Goal: Task Accomplishment & Management: Complete application form

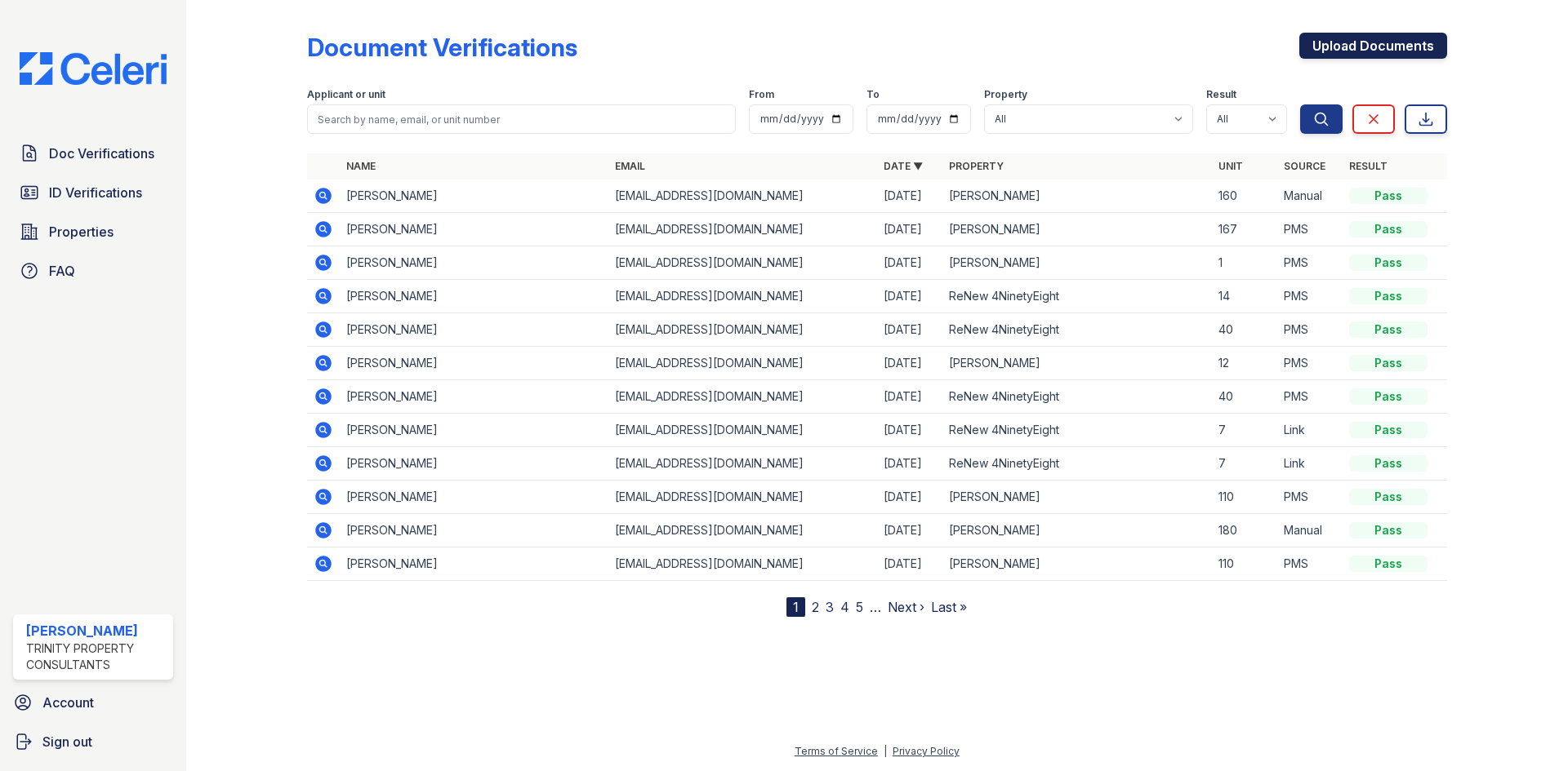
click at [1392, 50] on link "Upload Documents" at bounding box center [1373, 45] width 148 height 26
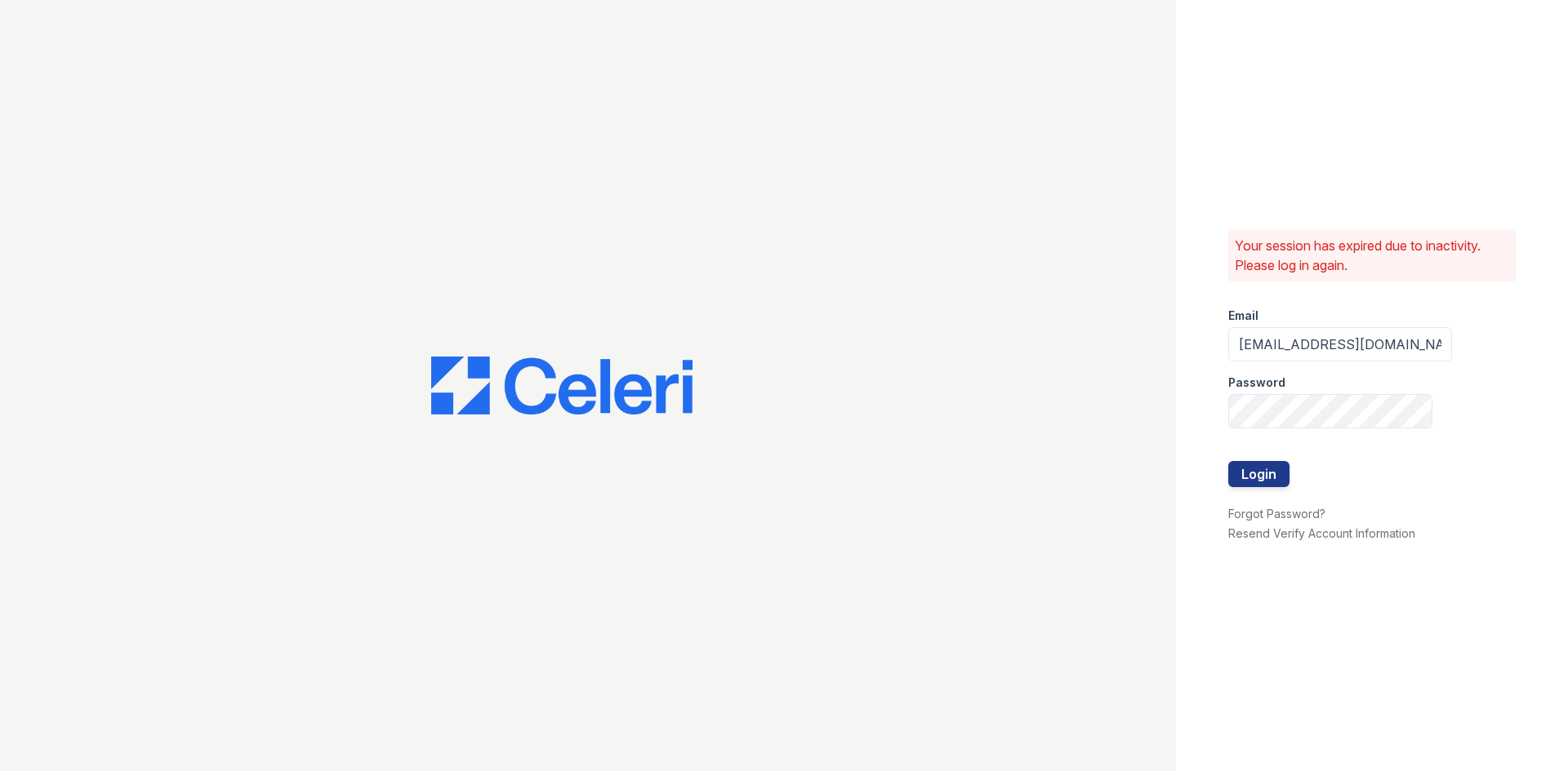
click at [1265, 458] on div at bounding box center [1340, 445] width 223 height 33
click at [1265, 467] on button "Login" at bounding box center [1258, 474] width 61 height 26
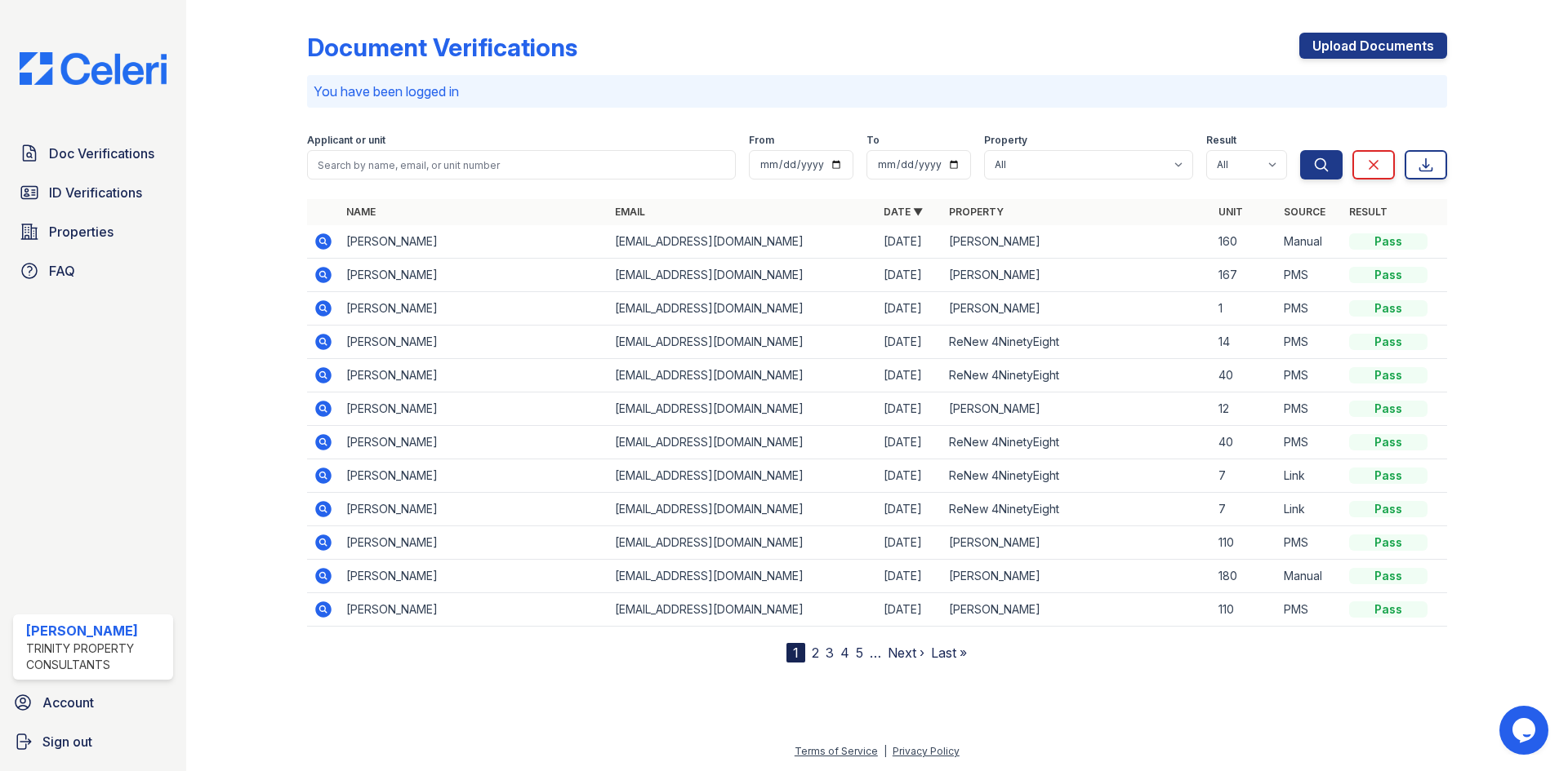
click at [1350, 29] on div "Document Verifications Upload Documents You have been logged in Filter Applican…" at bounding box center [877, 334] width 1140 height 657
click at [1364, 39] on link "Upload Documents" at bounding box center [1373, 45] width 148 height 26
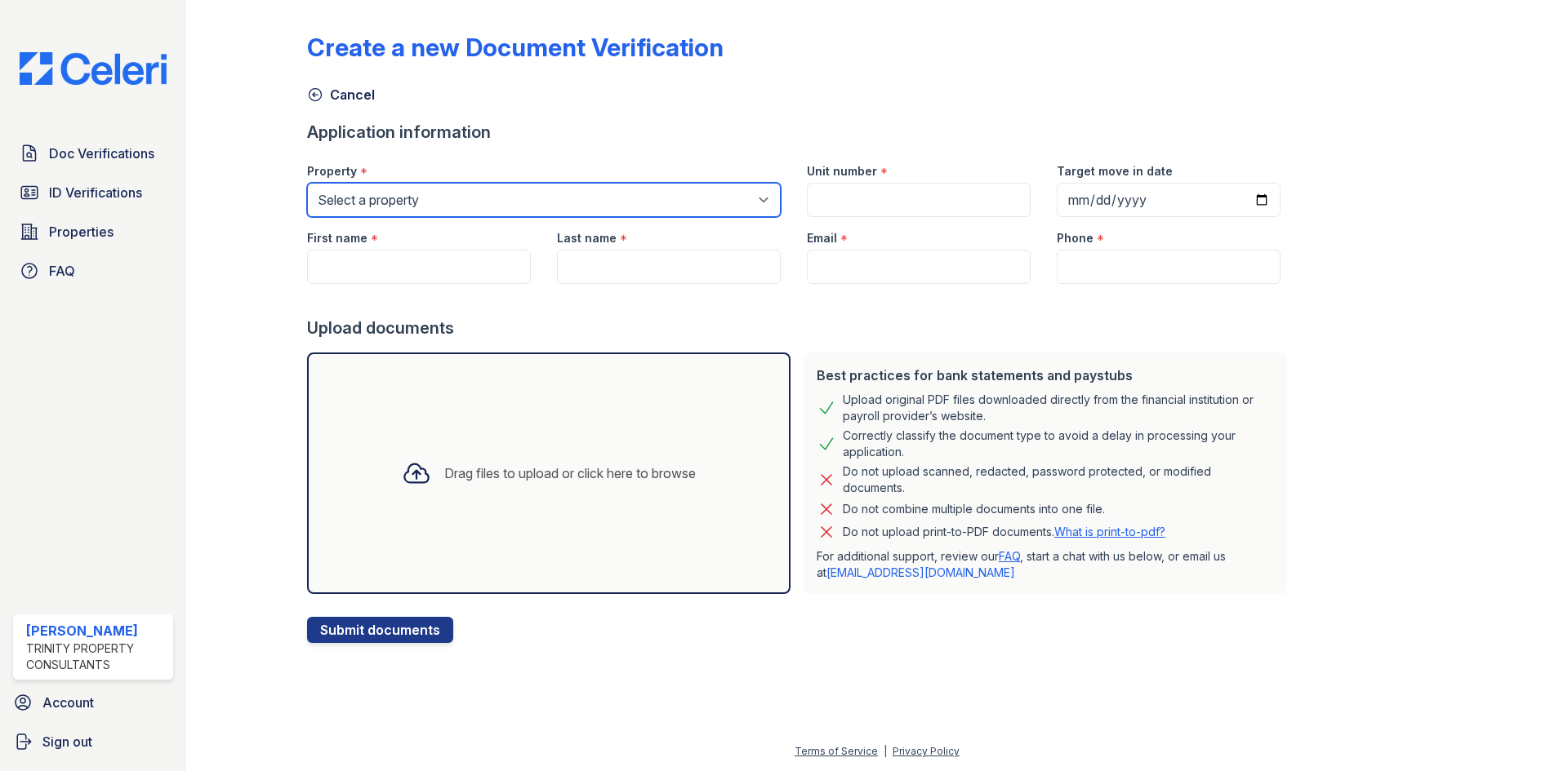
click at [714, 198] on select "Select a property ReNew 4NinetyEight ReNew Berryessa ReNew Twenty50" at bounding box center [543, 200] width 473 height 35
select select "83"
click at [307, 183] on select "Select a property ReNew 4NinetyEight ReNew Berryessa ReNew Twenty50" at bounding box center [543, 200] width 473 height 35
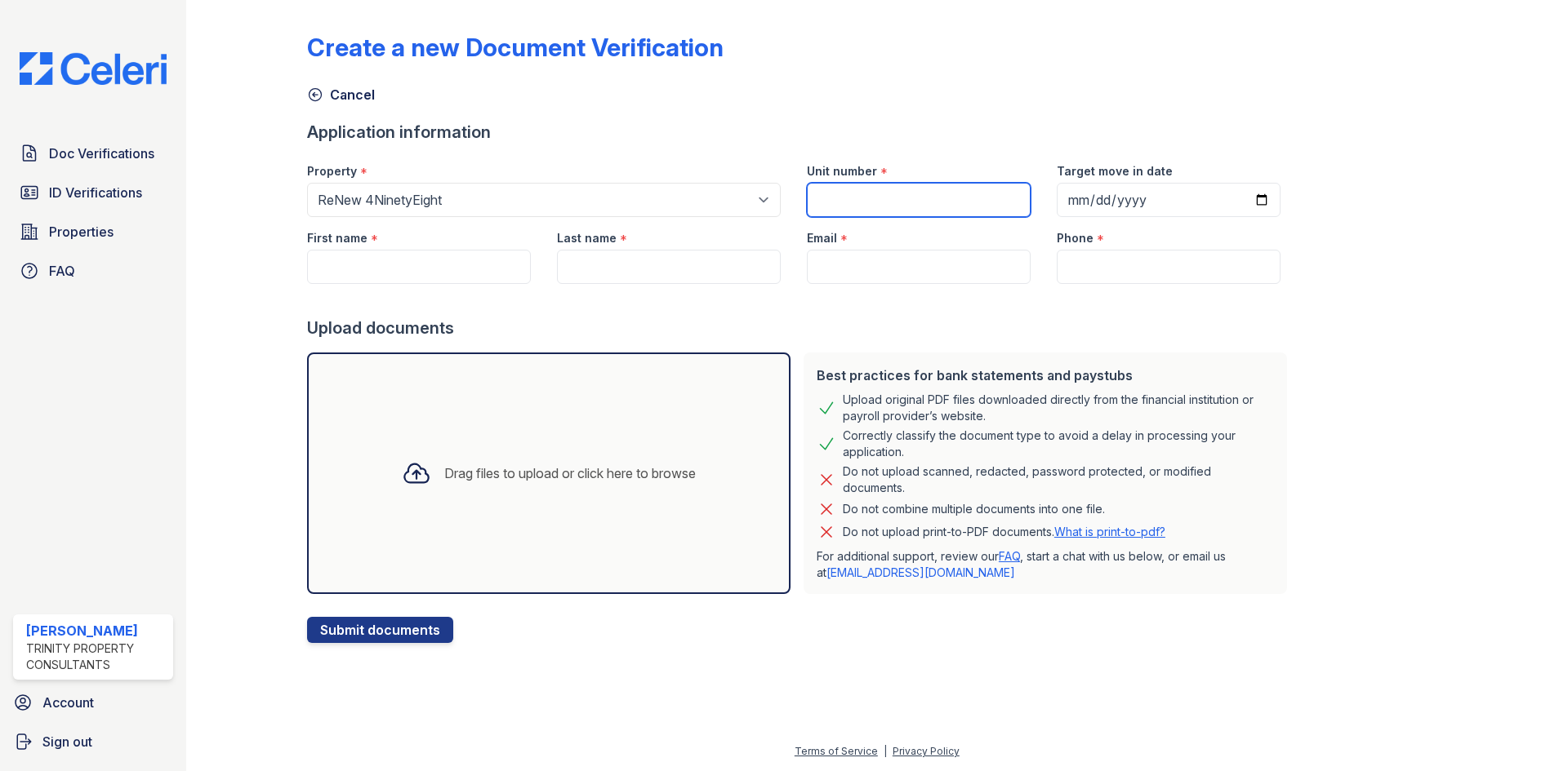
click at [873, 184] on input "Unit number" at bounding box center [918, 200] width 223 height 35
type input "18"
click at [1235, 198] on input "Target move in date" at bounding box center [1168, 200] width 223 height 35
type input "2025-10-03"
click at [343, 262] on input "First name" at bounding box center [419, 267] width 223 height 35
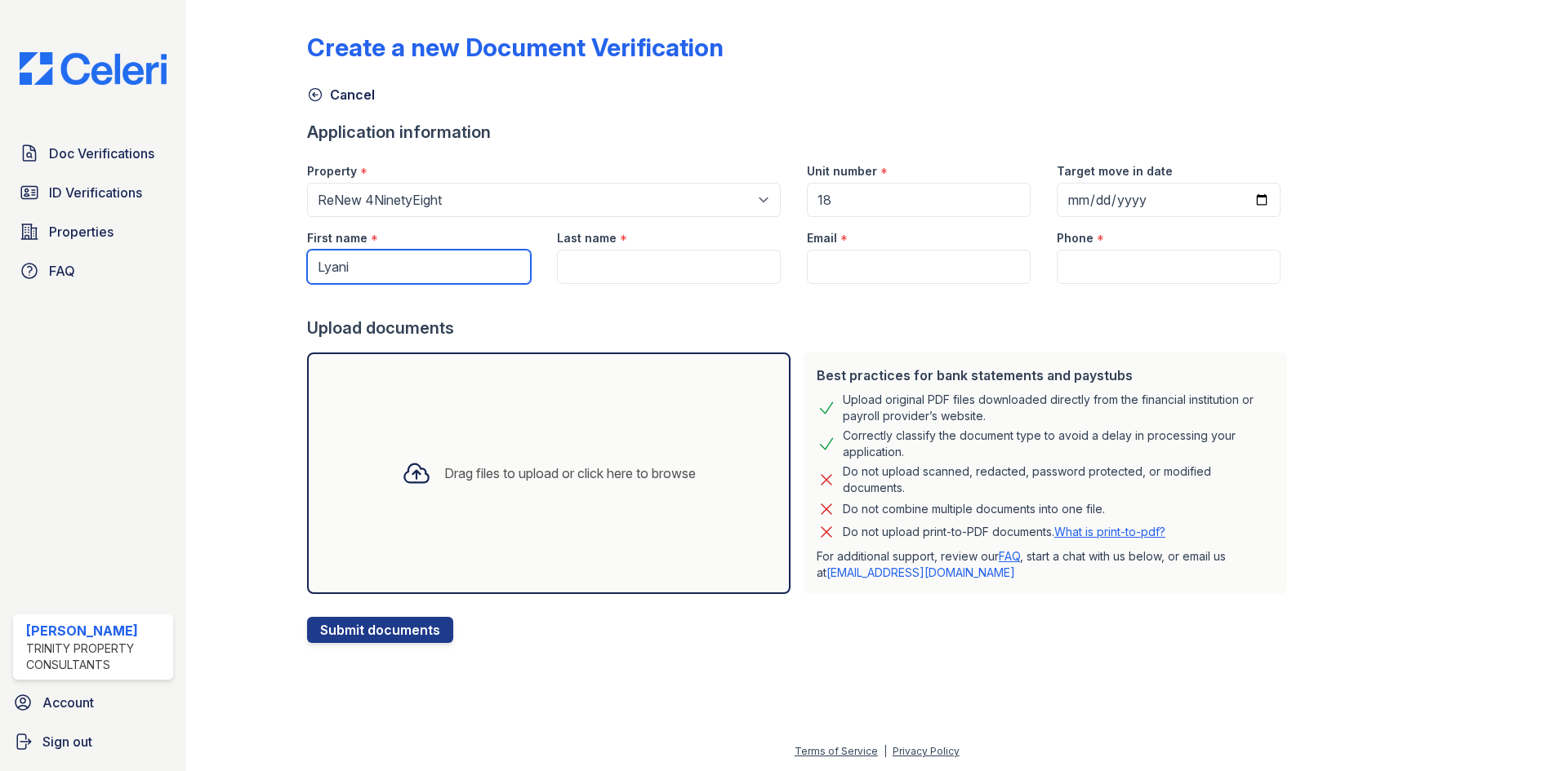
type input "Lyani"
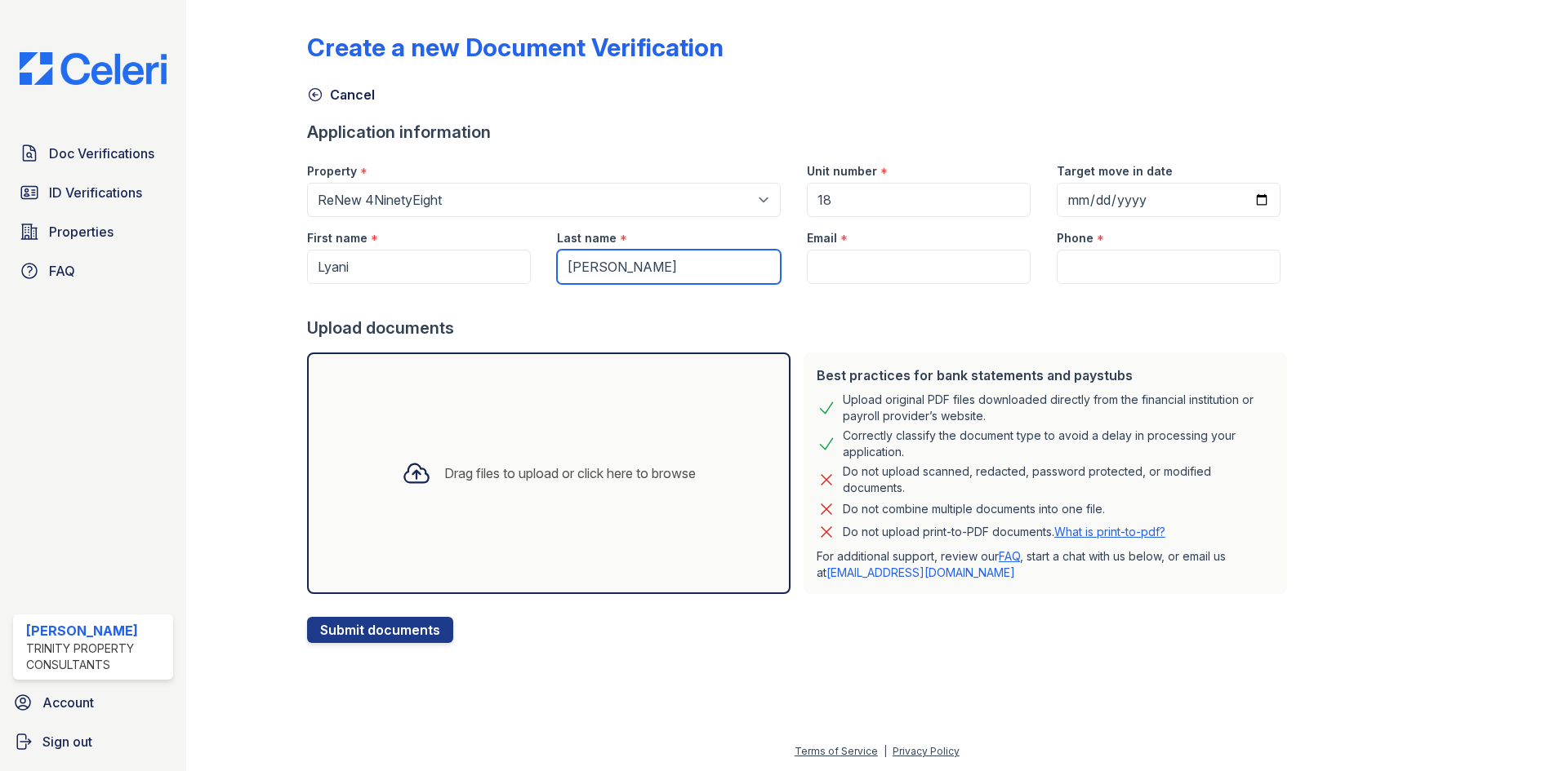
type input "Guzman"
click at [837, 278] on input "Email" at bounding box center [918, 267] width 223 height 35
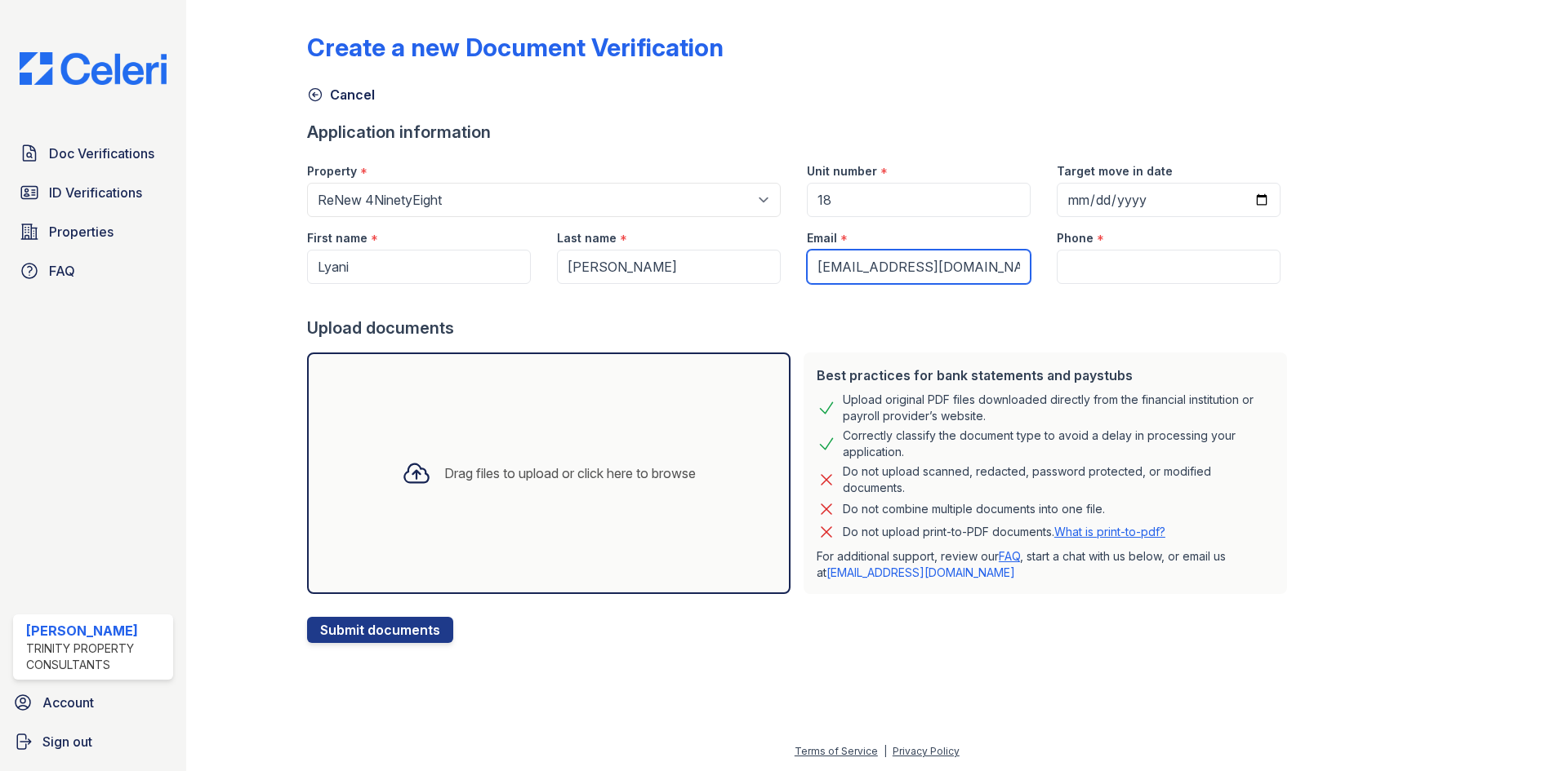
type input "[EMAIL_ADDRESS][DOMAIN_NAME]"
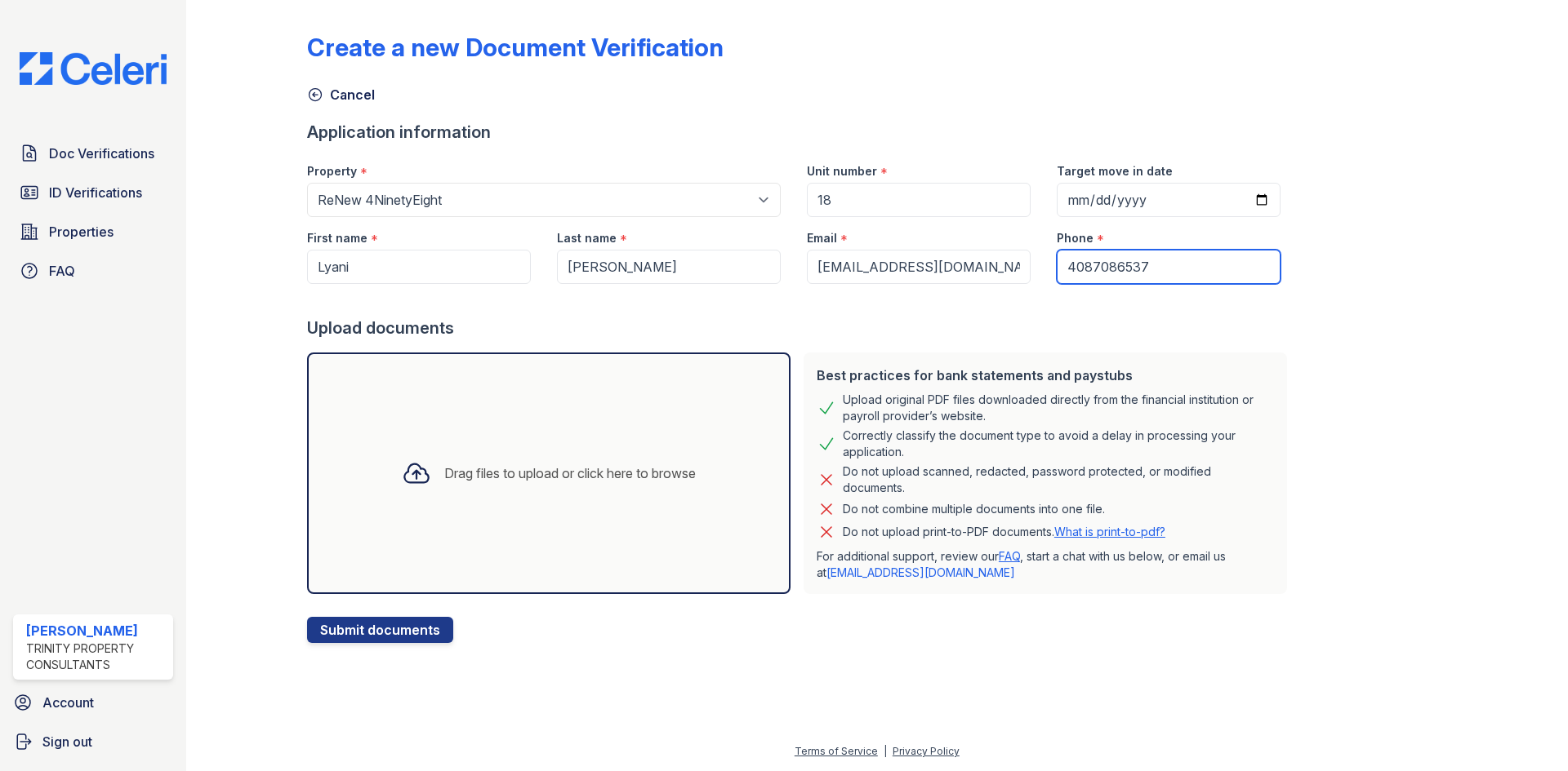
type input "4087086537"
click at [529, 526] on div "Drag files to upload or click here to browse" at bounding box center [549, 473] width 483 height 242
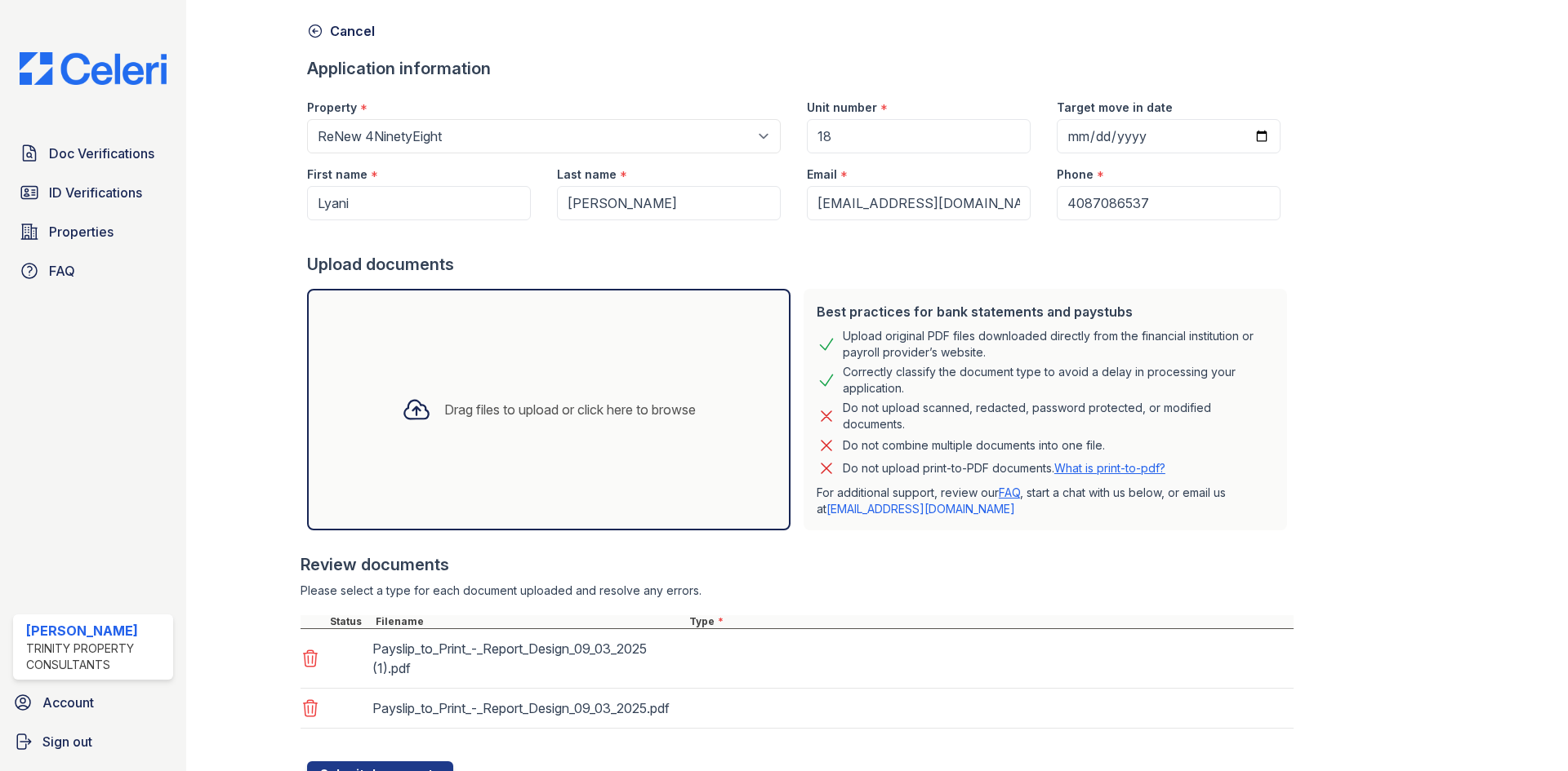
scroll to position [155, 0]
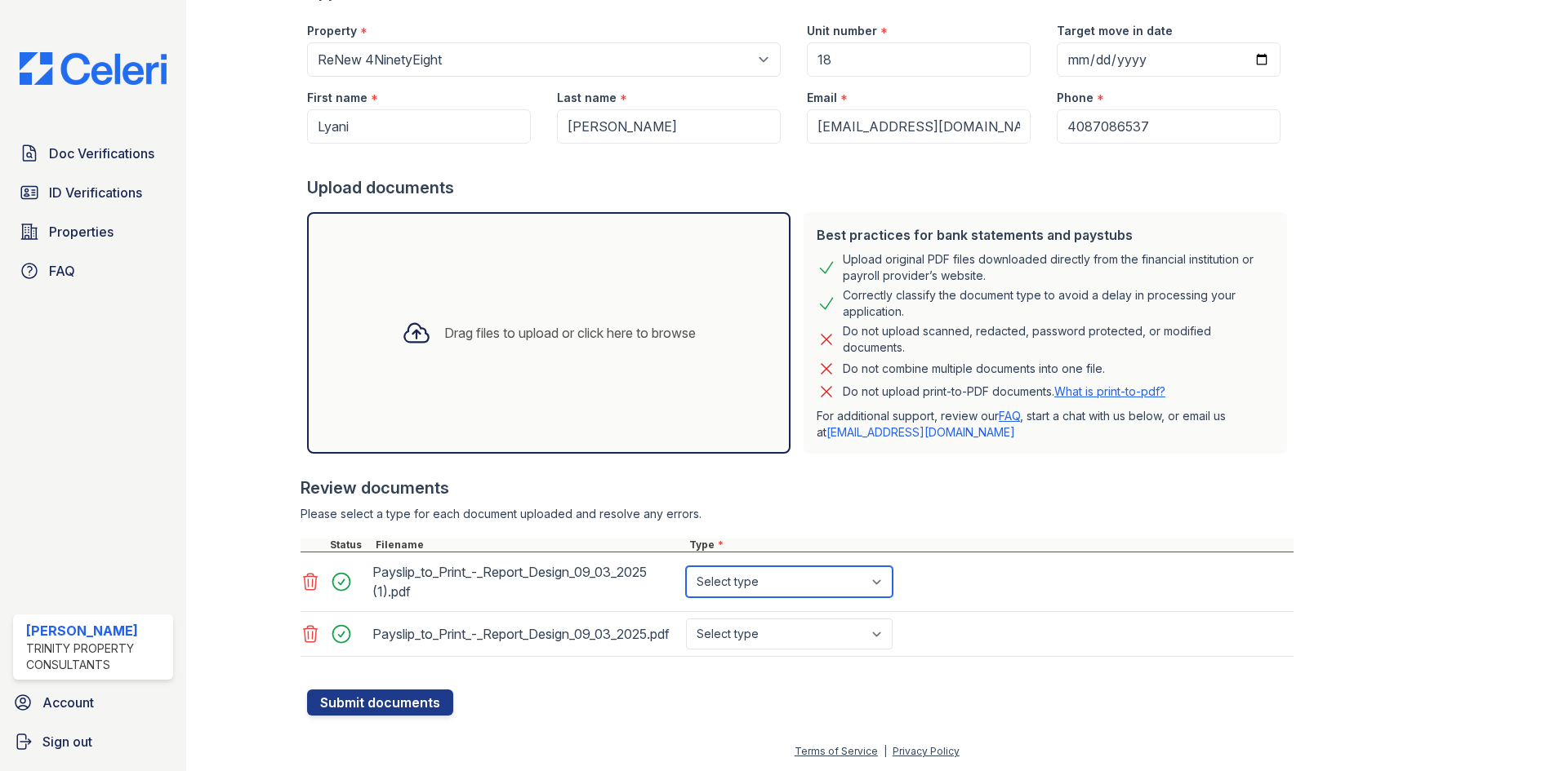
click at [849, 576] on select "Select type Paystub Bank Statement Offer Letter Tax Documents Benefit Award Let…" at bounding box center [789, 582] width 206 height 31
select select "paystub"
click at [686, 567] on select "Select type Paystub Bank Statement Offer Letter Tax Documents Benefit Award Let…" at bounding box center [789, 582] width 206 height 31
click at [815, 619] on select "Select type Paystub Bank Statement Offer Letter Tax Documents Benefit Award Let…" at bounding box center [789, 634] width 206 height 31
select select "paystub"
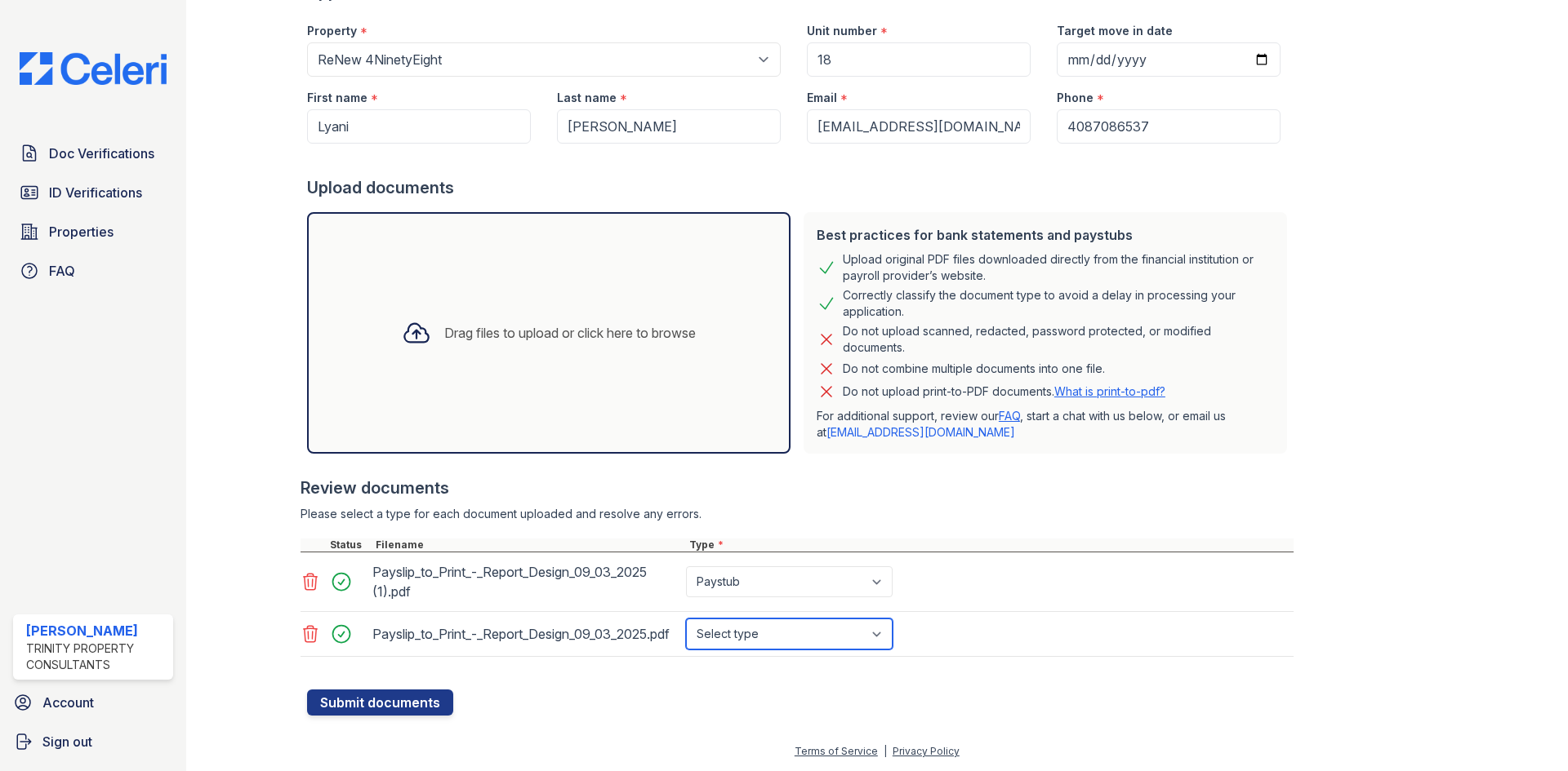
click at [686, 618] on select "Select type Paystub Bank Statement Offer Letter Tax Documents Benefit Award Let…" at bounding box center [789, 634] width 206 height 31
click at [419, 699] on button "Submit documents" at bounding box center [380, 703] width 146 height 26
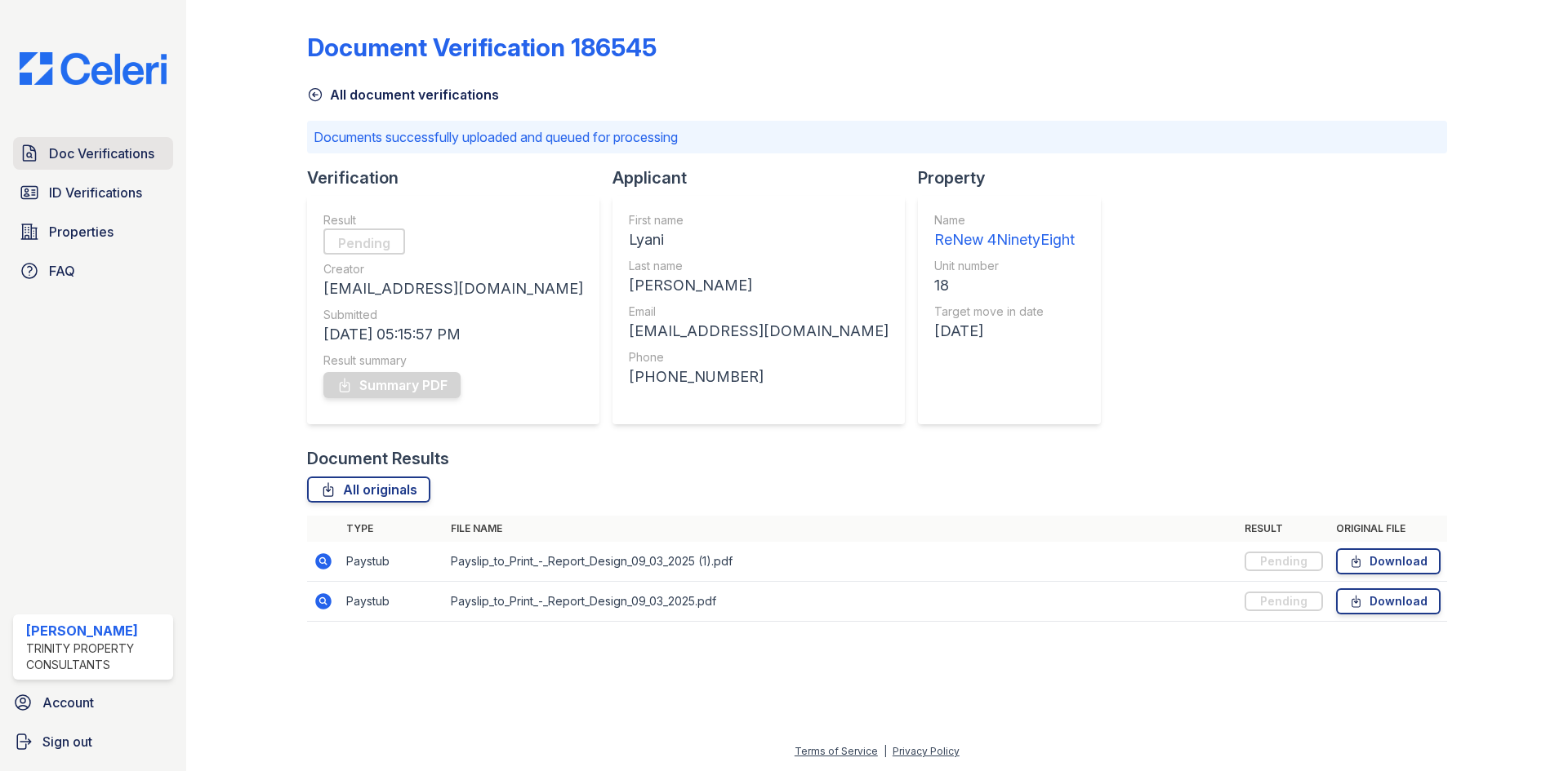
click at [93, 165] on link "Doc Verifications" at bounding box center [93, 153] width 160 height 33
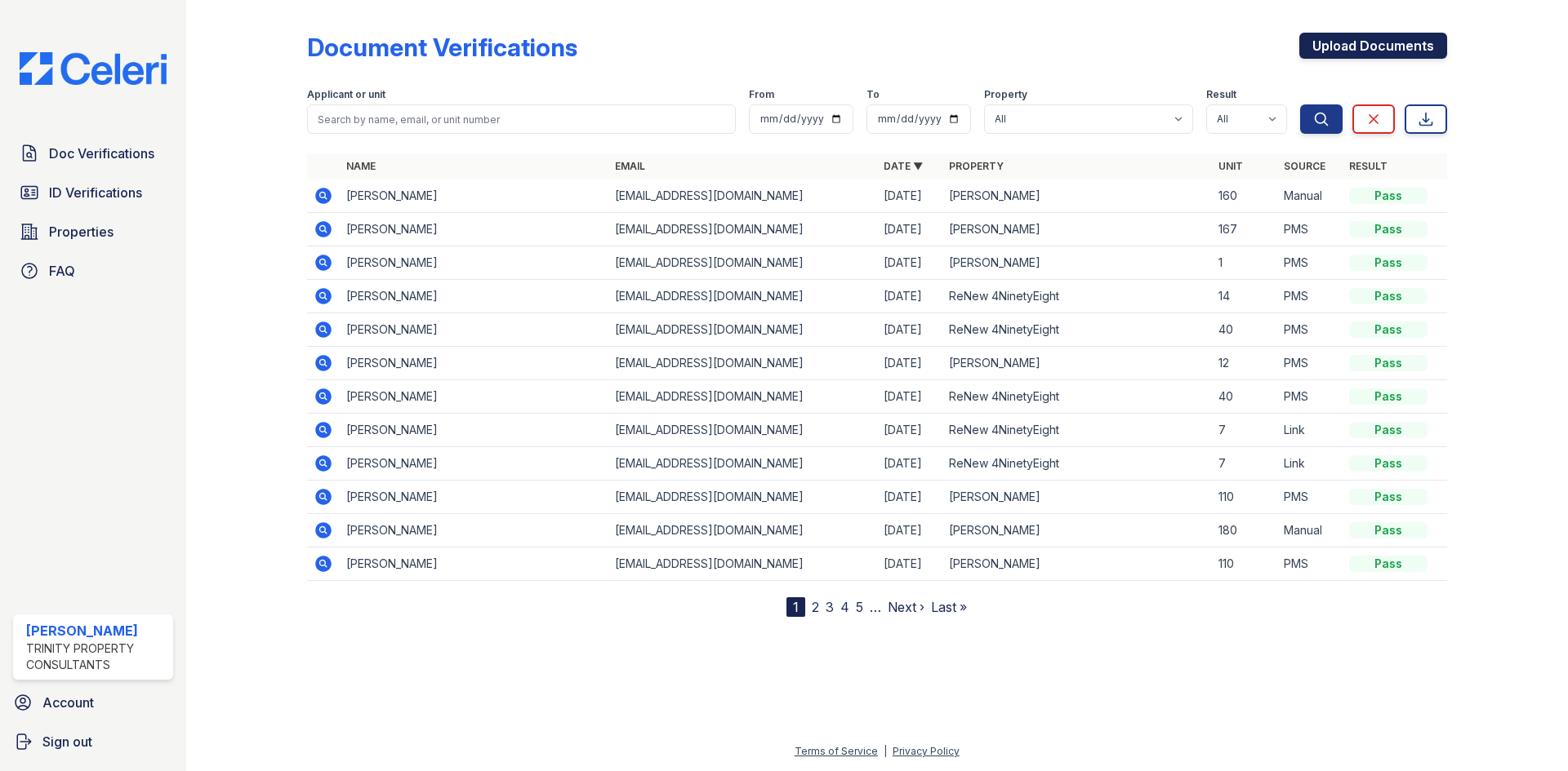
click at [1400, 43] on link "Upload Documents" at bounding box center [1373, 45] width 148 height 26
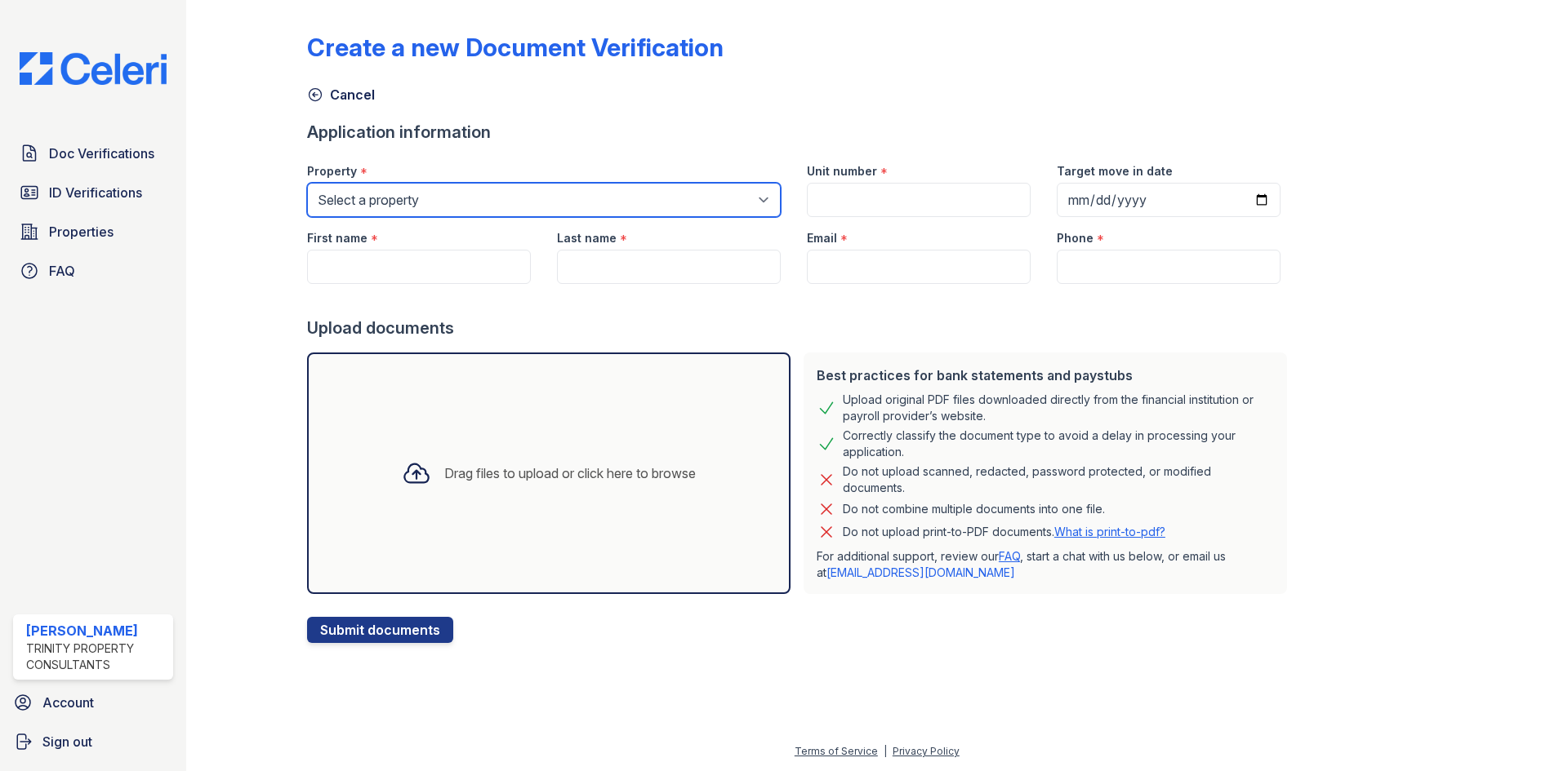
click at [721, 199] on select "Select a property ReNew 4NinetyEight ReNew Berryessa ReNew Twenty50" at bounding box center [543, 200] width 473 height 35
select select "83"
click at [307, 183] on select "Select a property ReNew 4NinetyEight ReNew Berryessa ReNew Twenty50" at bounding box center [543, 200] width 473 height 35
click at [924, 167] on div "Unit number *" at bounding box center [918, 166] width 223 height 33
click at [928, 181] on div "Unit number *" at bounding box center [918, 166] width 223 height 33
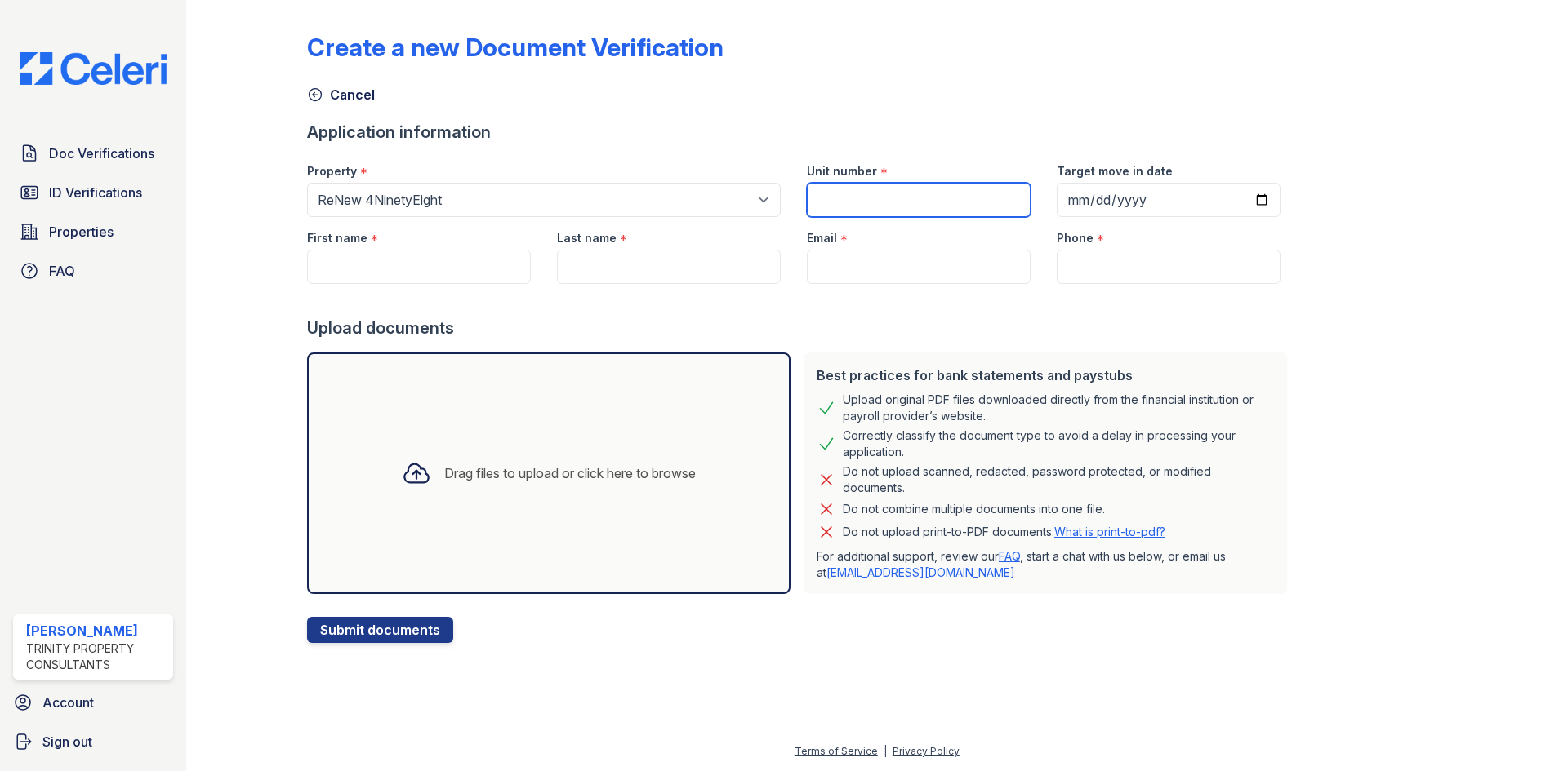
click at [938, 190] on input "Unit number" at bounding box center [918, 200] width 223 height 35
type input "18"
click at [1240, 202] on input "Target move in date" at bounding box center [1168, 200] width 223 height 35
type input "2025-10-03"
click at [452, 271] on input "First name" at bounding box center [419, 267] width 223 height 35
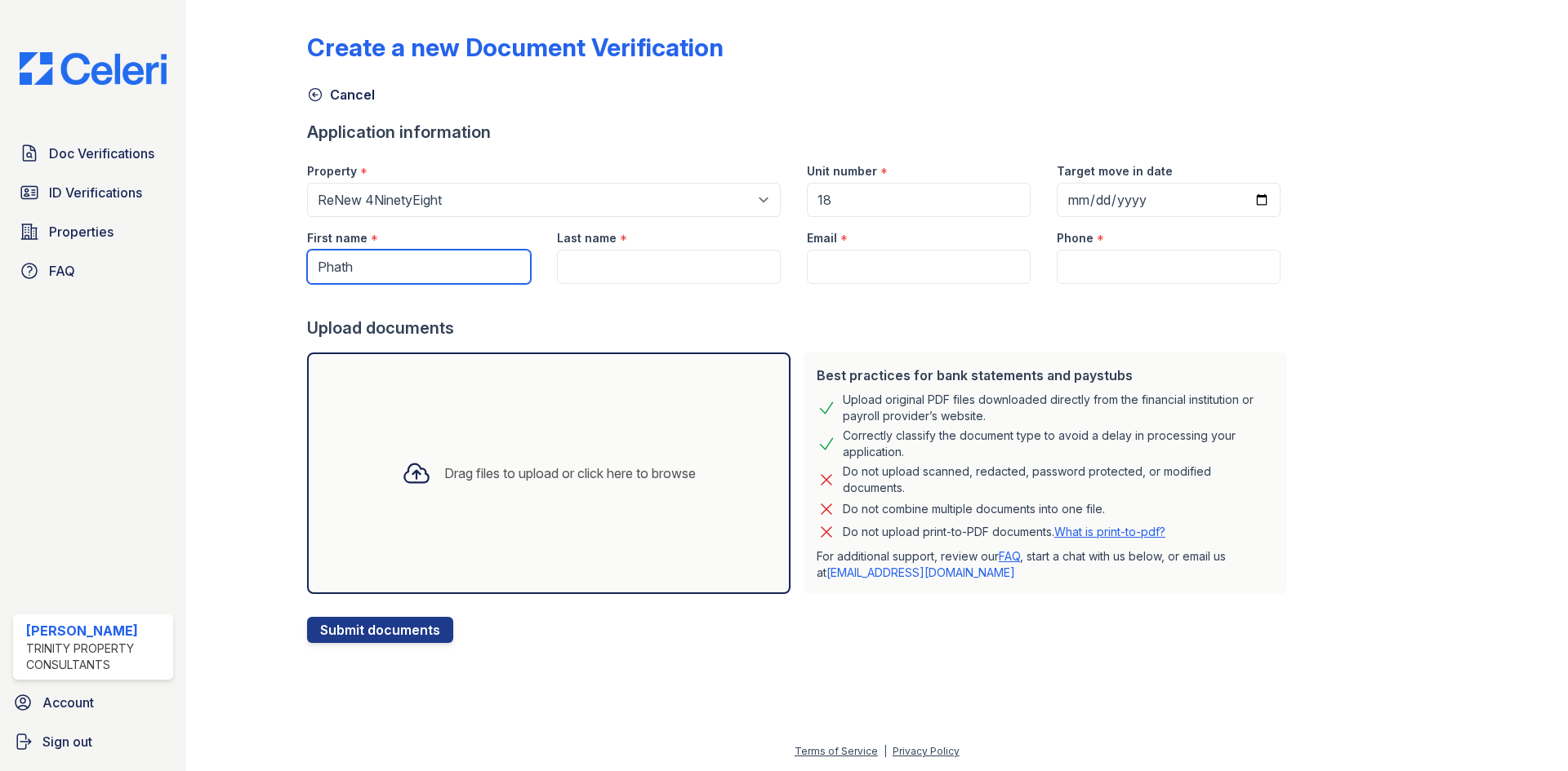
type input "Phath"
type input "Ponn"
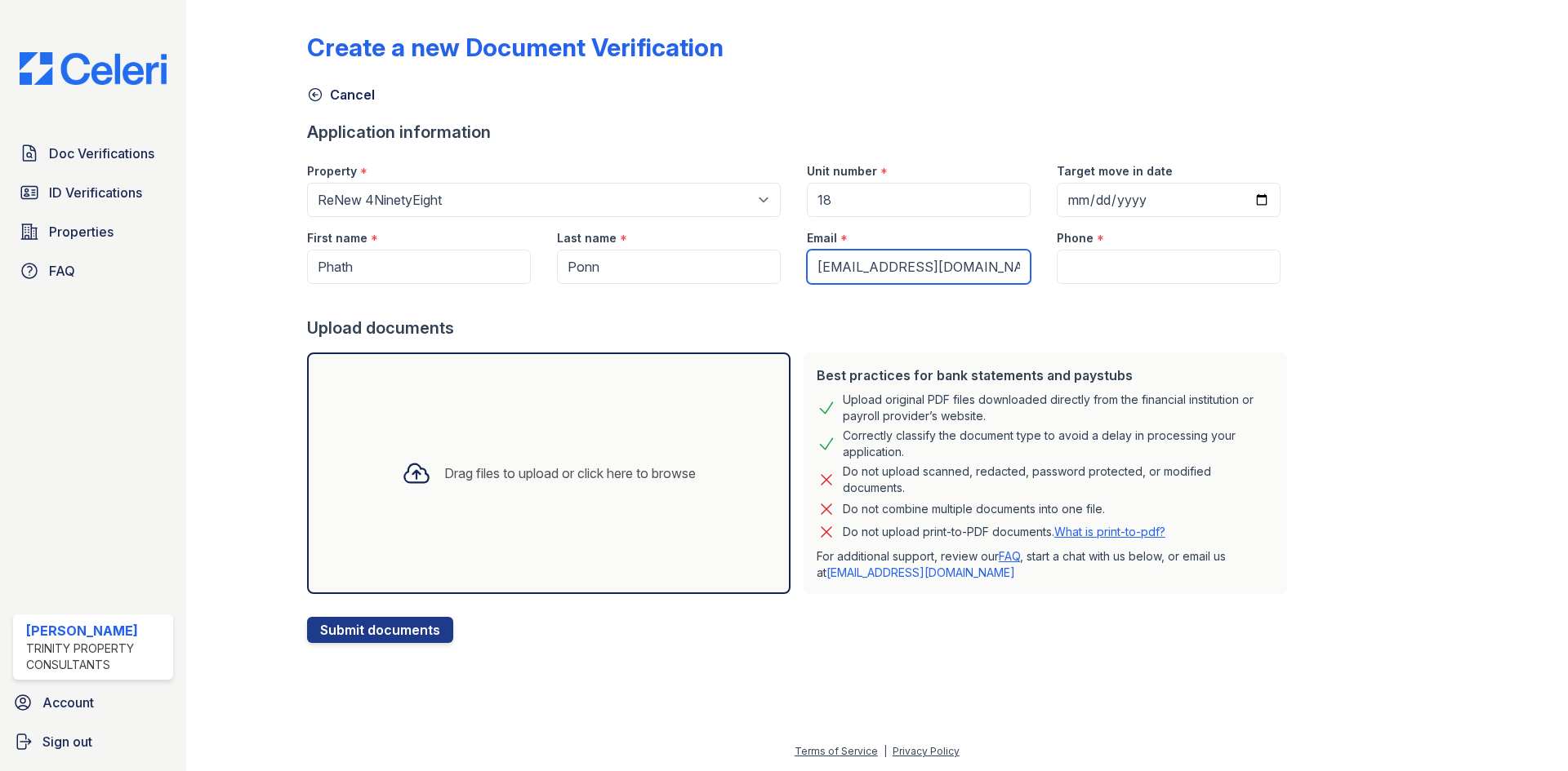
type input "[EMAIL_ADDRESS][DOMAIN_NAME]"
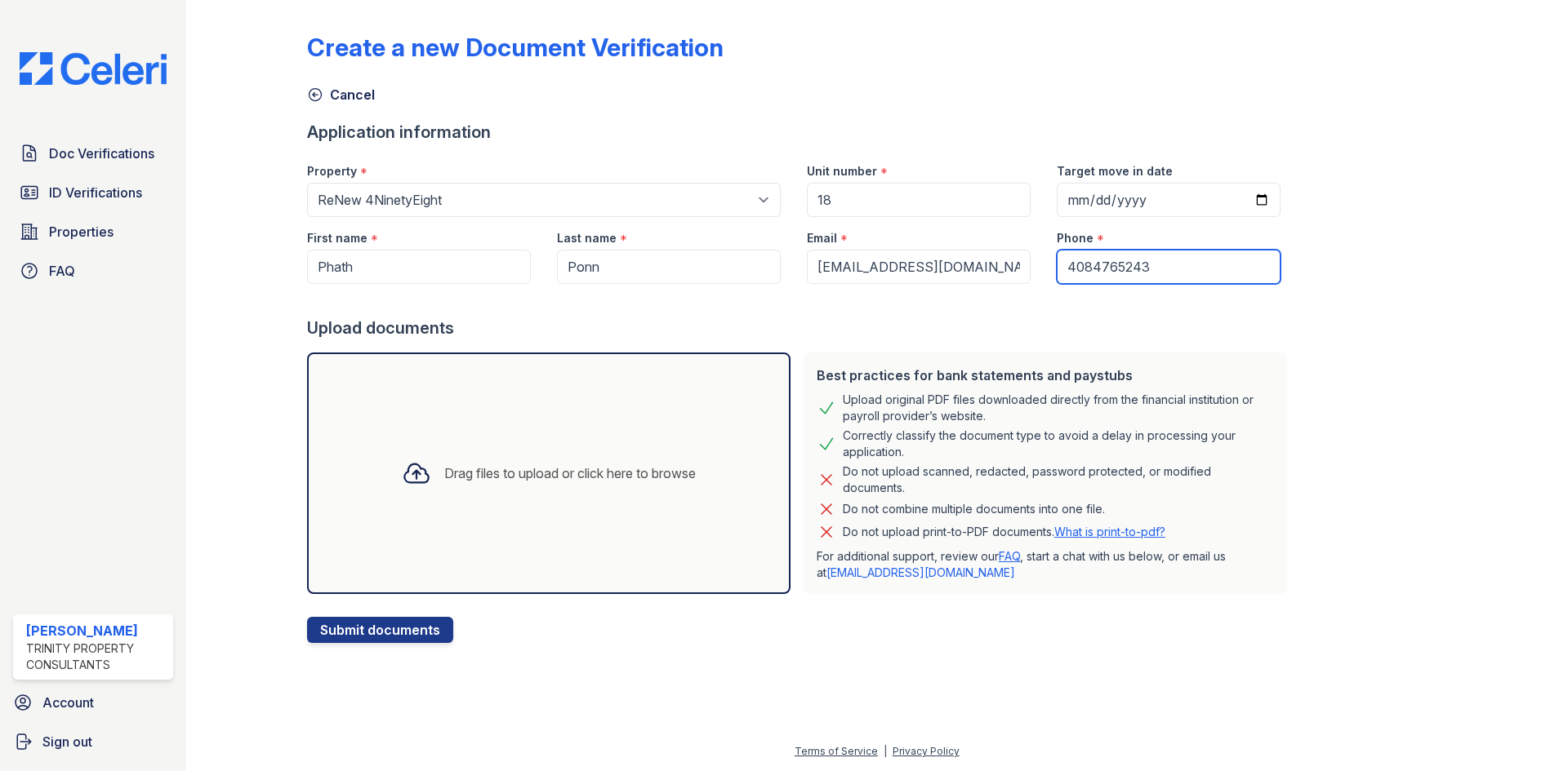
type input "4084765243"
click at [551, 526] on div "Drag files to upload or click here to browse" at bounding box center [549, 473] width 483 height 242
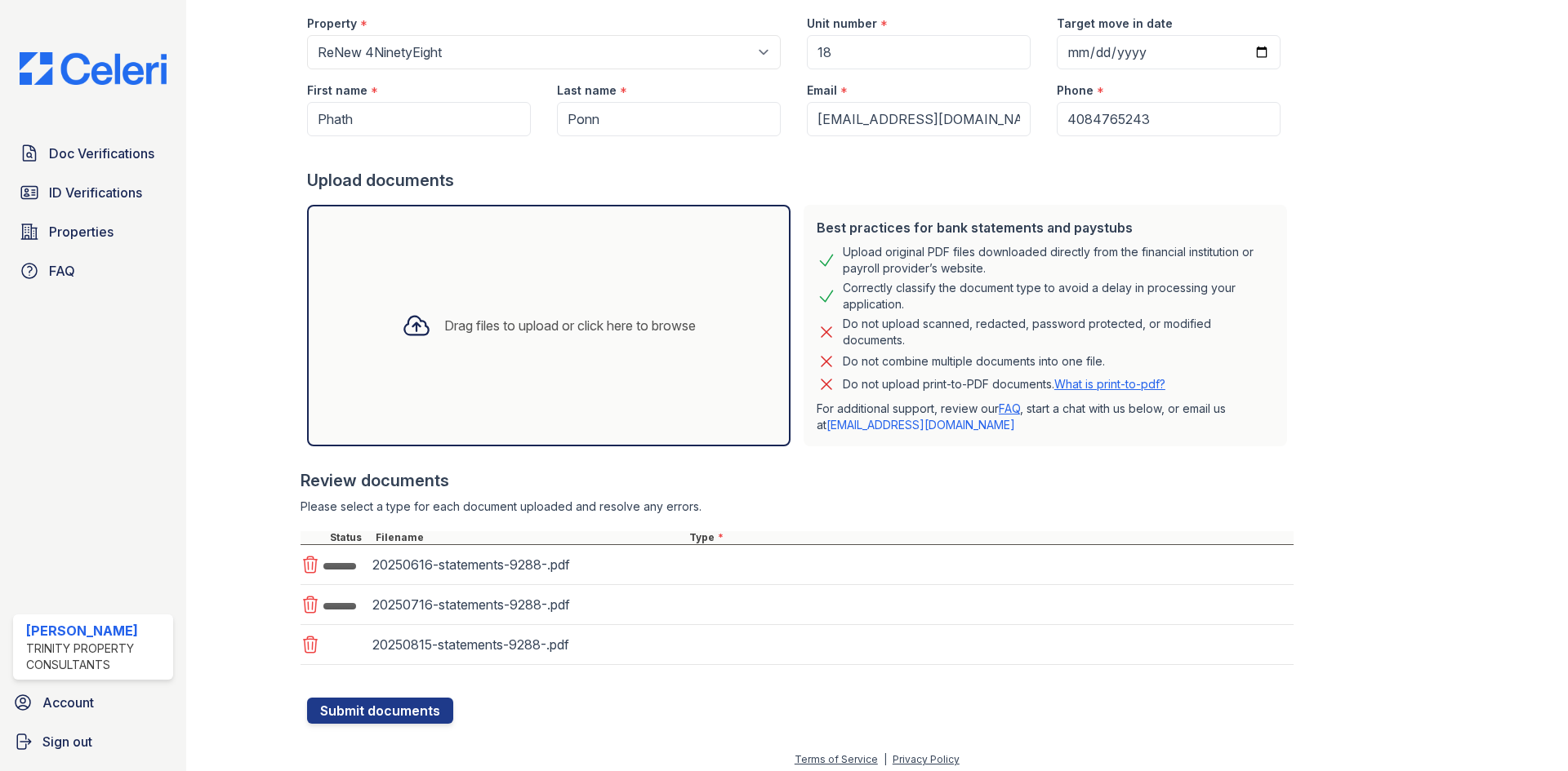
scroll to position [156, 0]
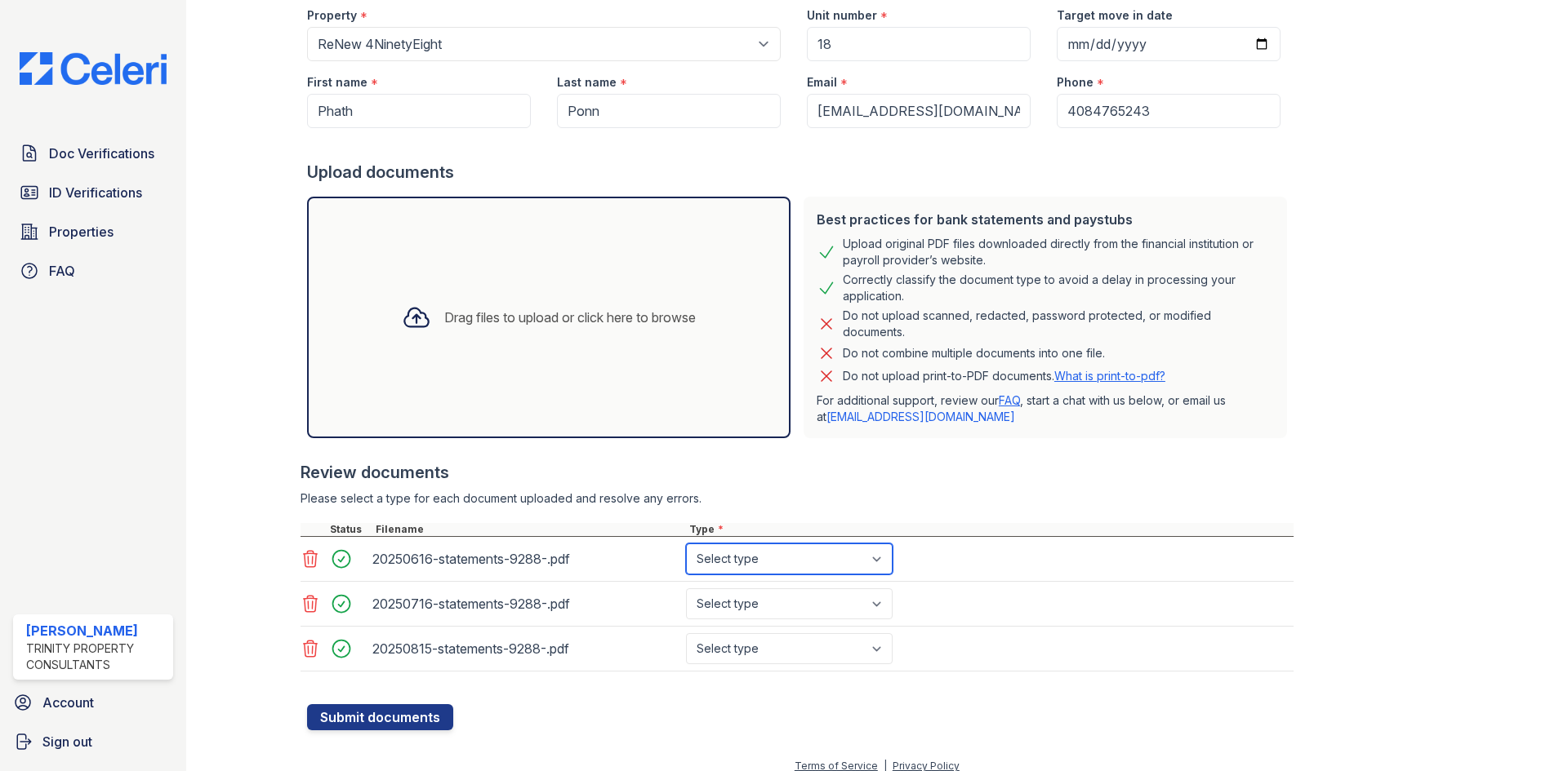
click at [789, 558] on select "Select type Paystub Bank Statement Offer Letter Tax Documents Benefit Award Let…" at bounding box center [789, 559] width 206 height 31
select select "bank_statement"
click at [686, 544] on select "Select type Paystub Bank Statement Offer Letter Tax Documents Benefit Award Let…" at bounding box center [789, 559] width 206 height 31
click at [811, 603] on select "Select type Paystub Bank Statement Offer Letter Tax Documents Benefit Award Let…" at bounding box center [789, 604] width 206 height 31
select select "bank_statement"
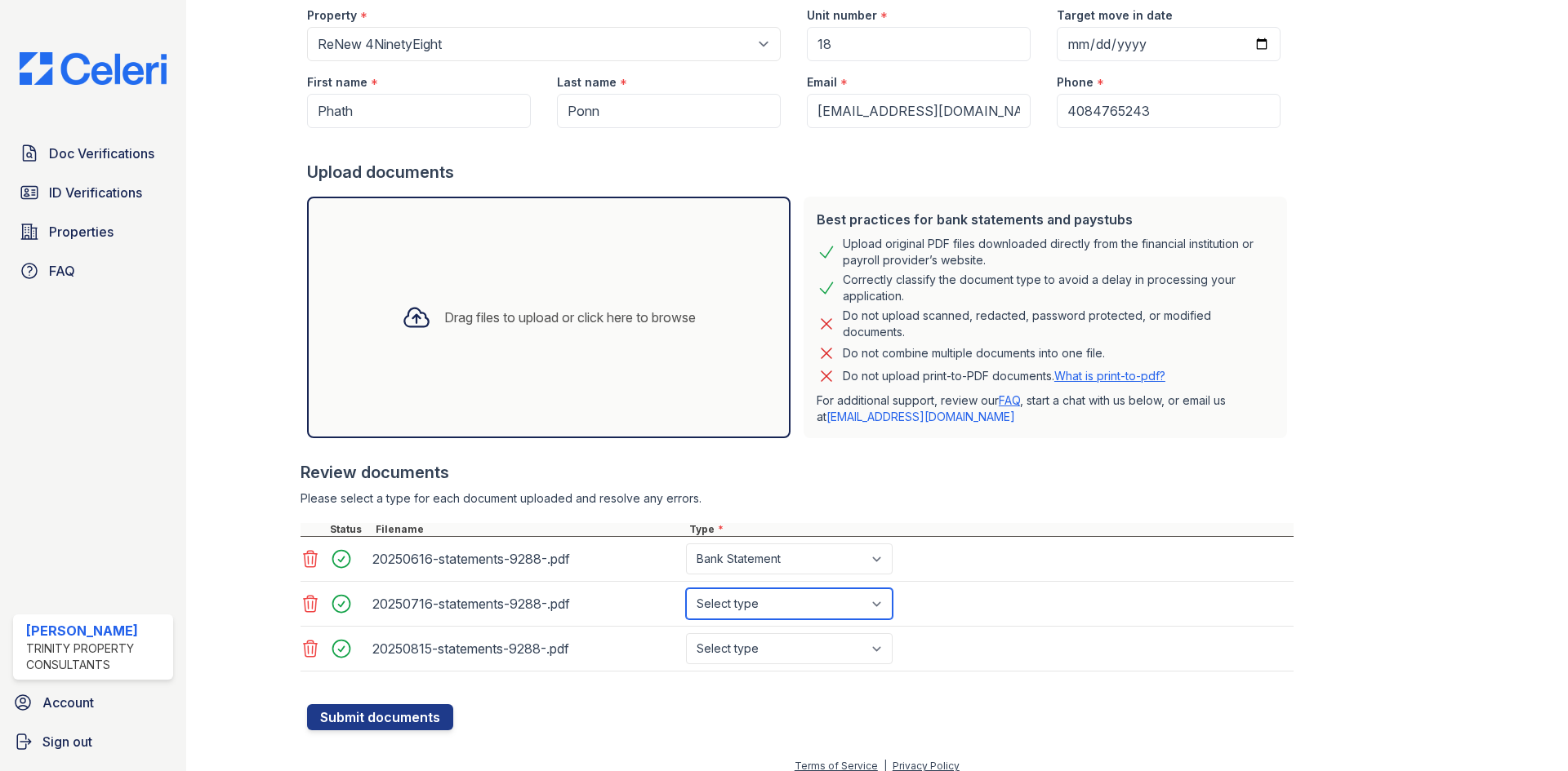
click at [686, 588] on select "Select type Paystub Bank Statement Offer Letter Tax Documents Benefit Award Let…" at bounding box center [789, 604] width 206 height 31
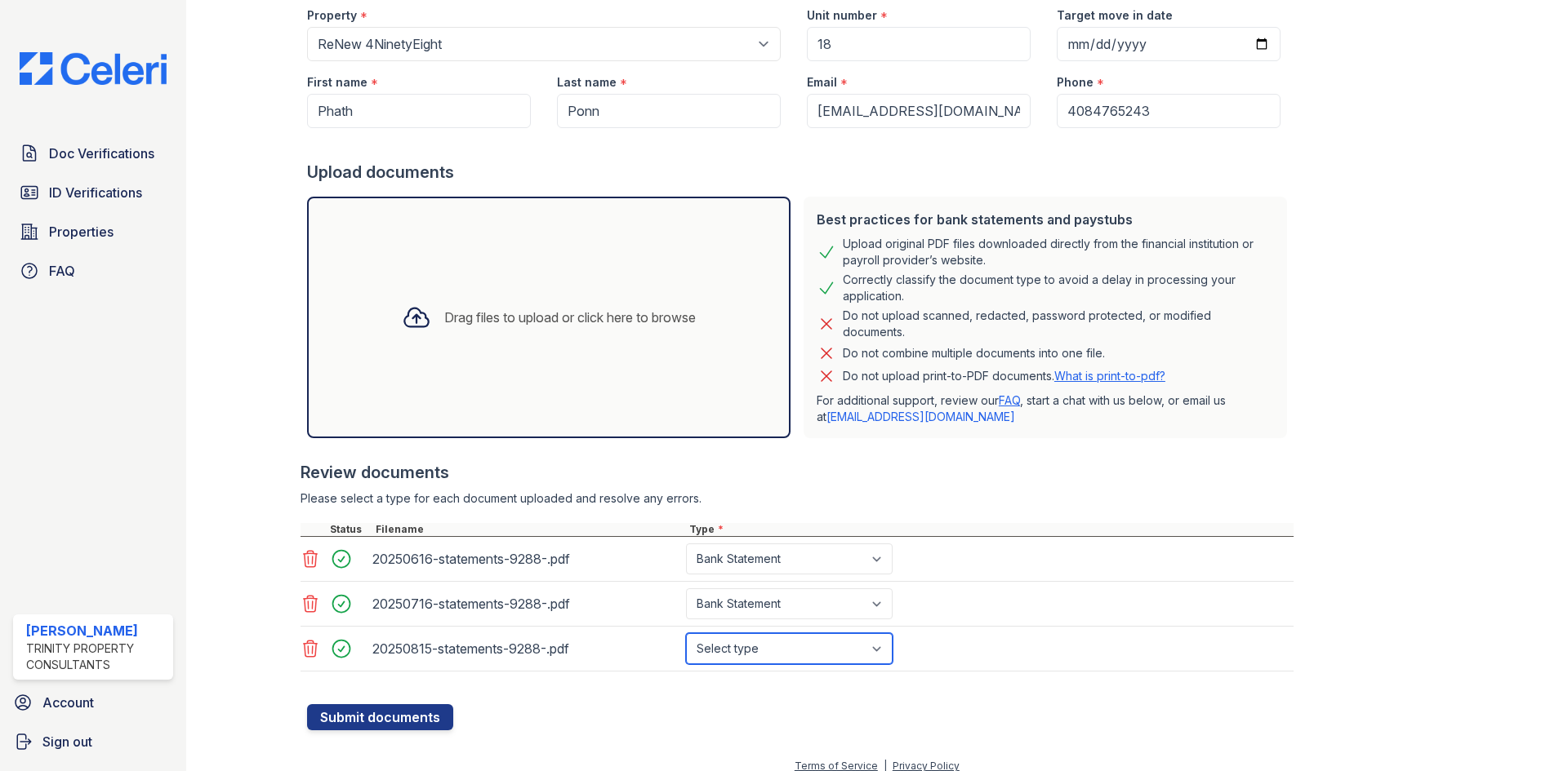
click at [850, 647] on select "Select type Paystub Bank Statement Offer Letter Tax Documents Benefit Award Let…" at bounding box center [789, 648] width 206 height 31
select select "bank_statement"
click at [686, 633] on select "Select type Paystub Bank Statement Offer Letter Tax Documents Benefit Award Let…" at bounding box center [789, 648] width 206 height 31
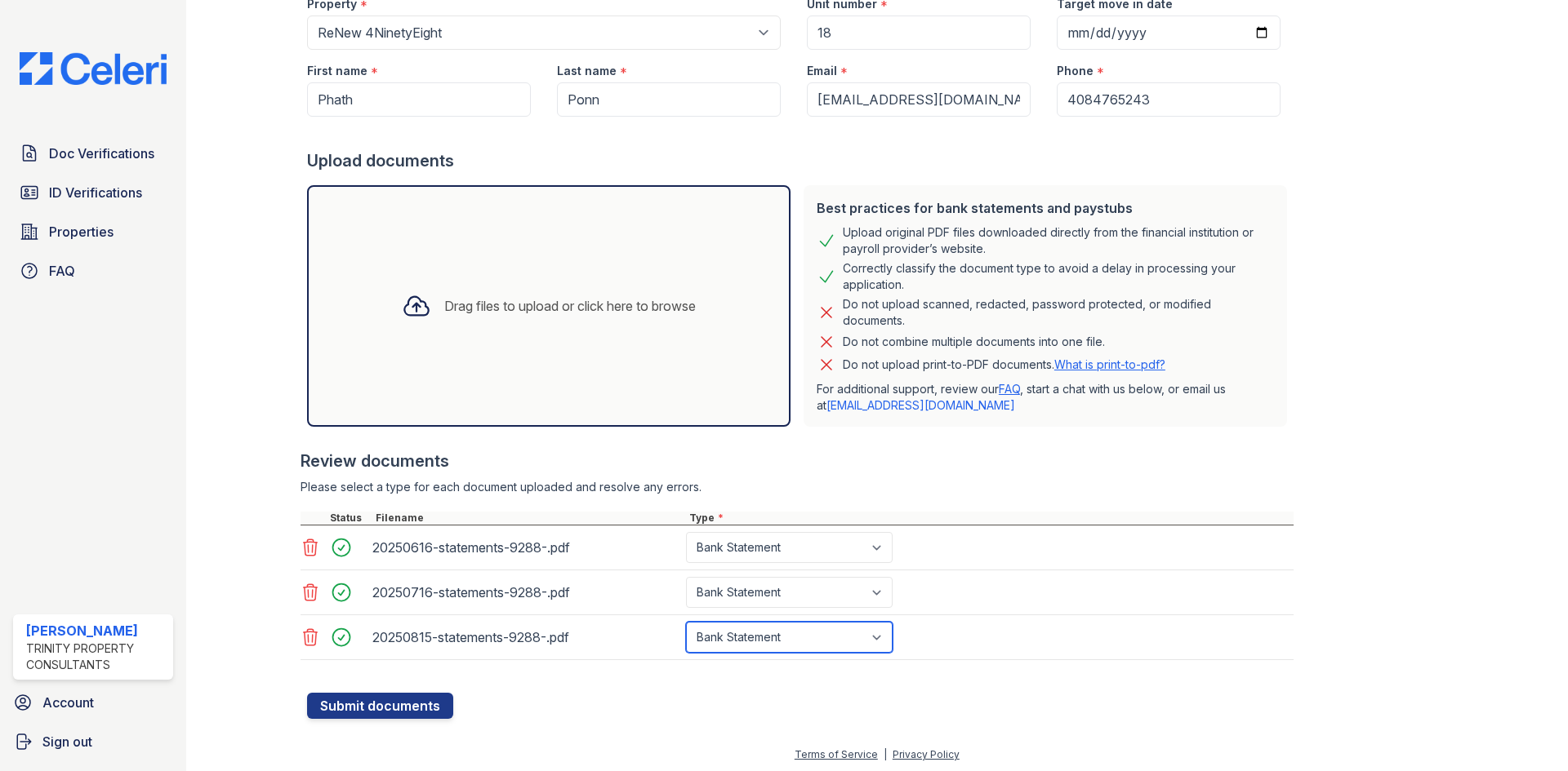
scroll to position [171, 0]
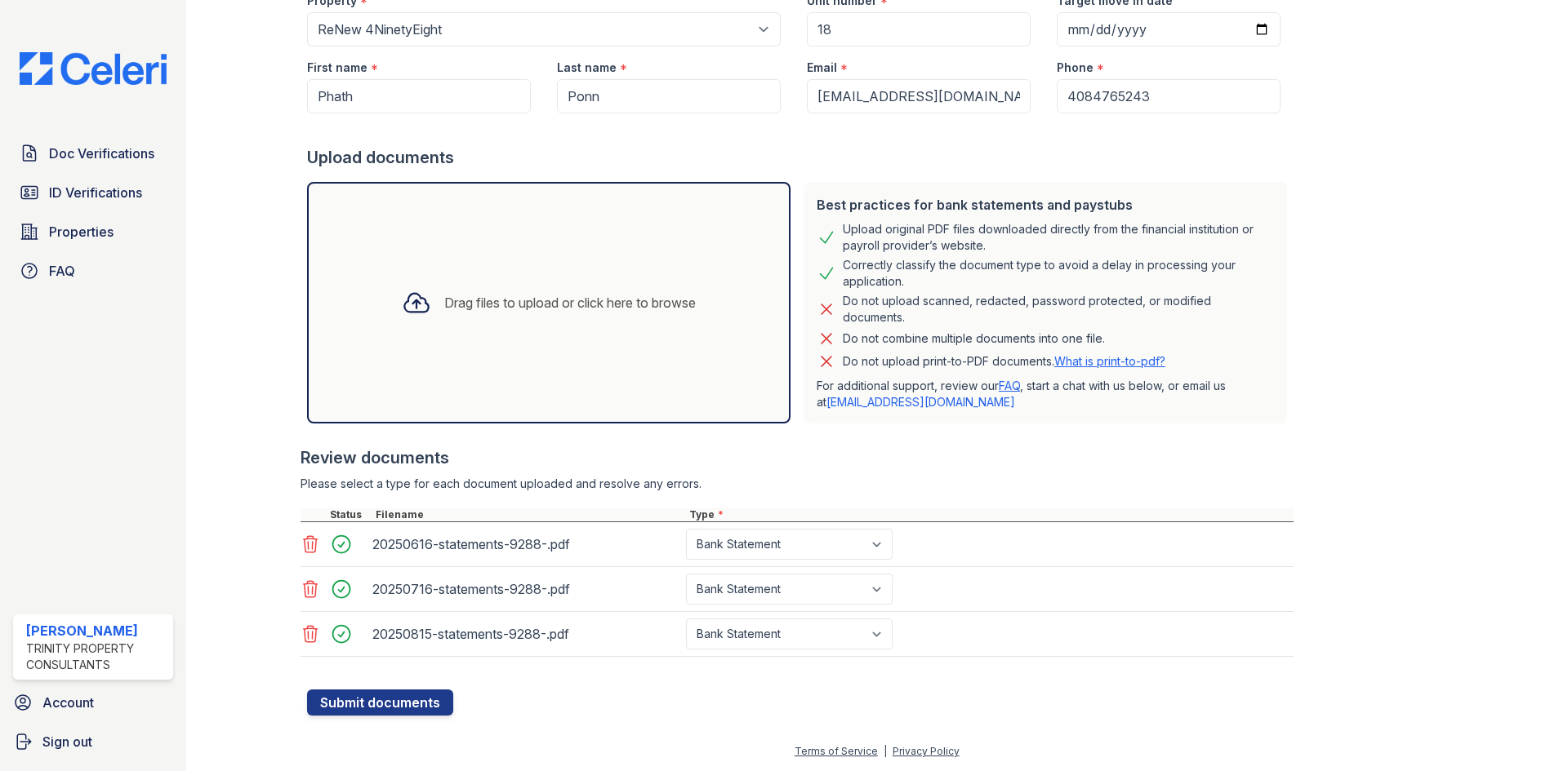
click at [416, 716] on div "Create a new Document Verification Cancel Application information Property * Se…" at bounding box center [877, 285] width 1329 height 913
click at [420, 704] on button "Submit documents" at bounding box center [380, 703] width 146 height 26
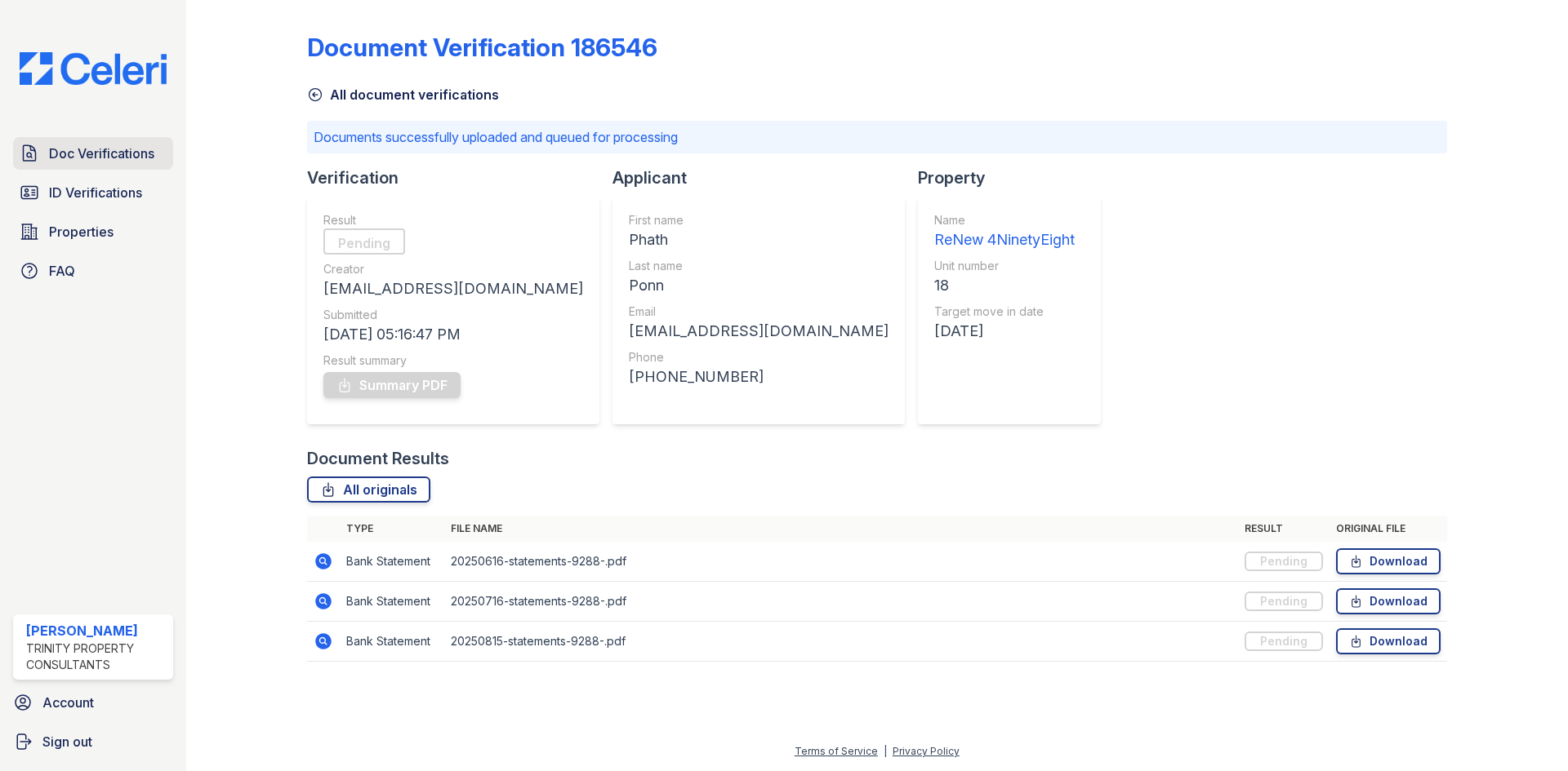
click at [95, 159] on span "Doc Verifications" at bounding box center [102, 153] width 105 height 20
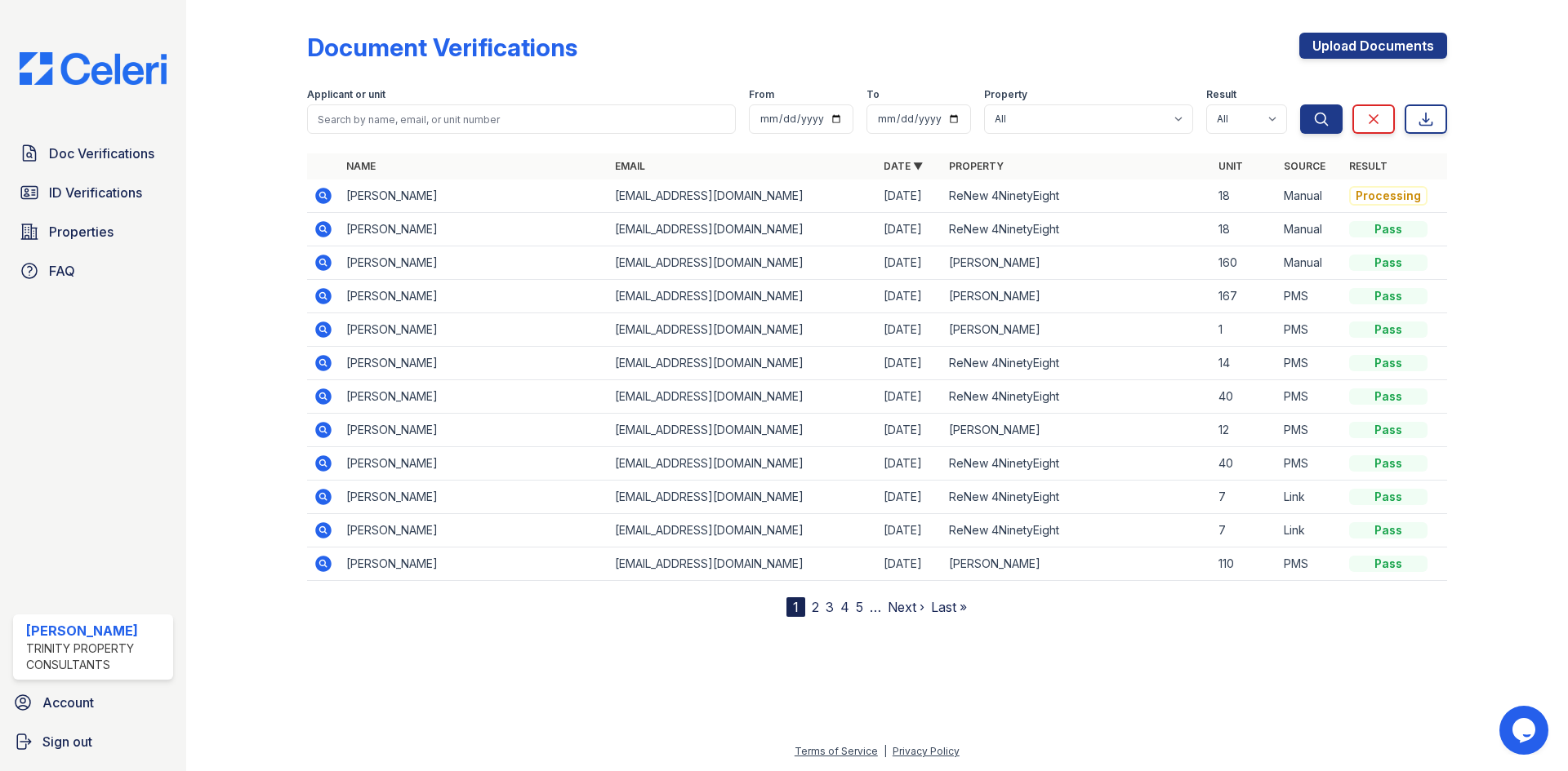
drag, startPoint x: 327, startPoint y: 199, endPoint x: 464, endPoint y: 183, distance: 137.9
click at [327, 199] on icon at bounding box center [323, 196] width 16 height 16
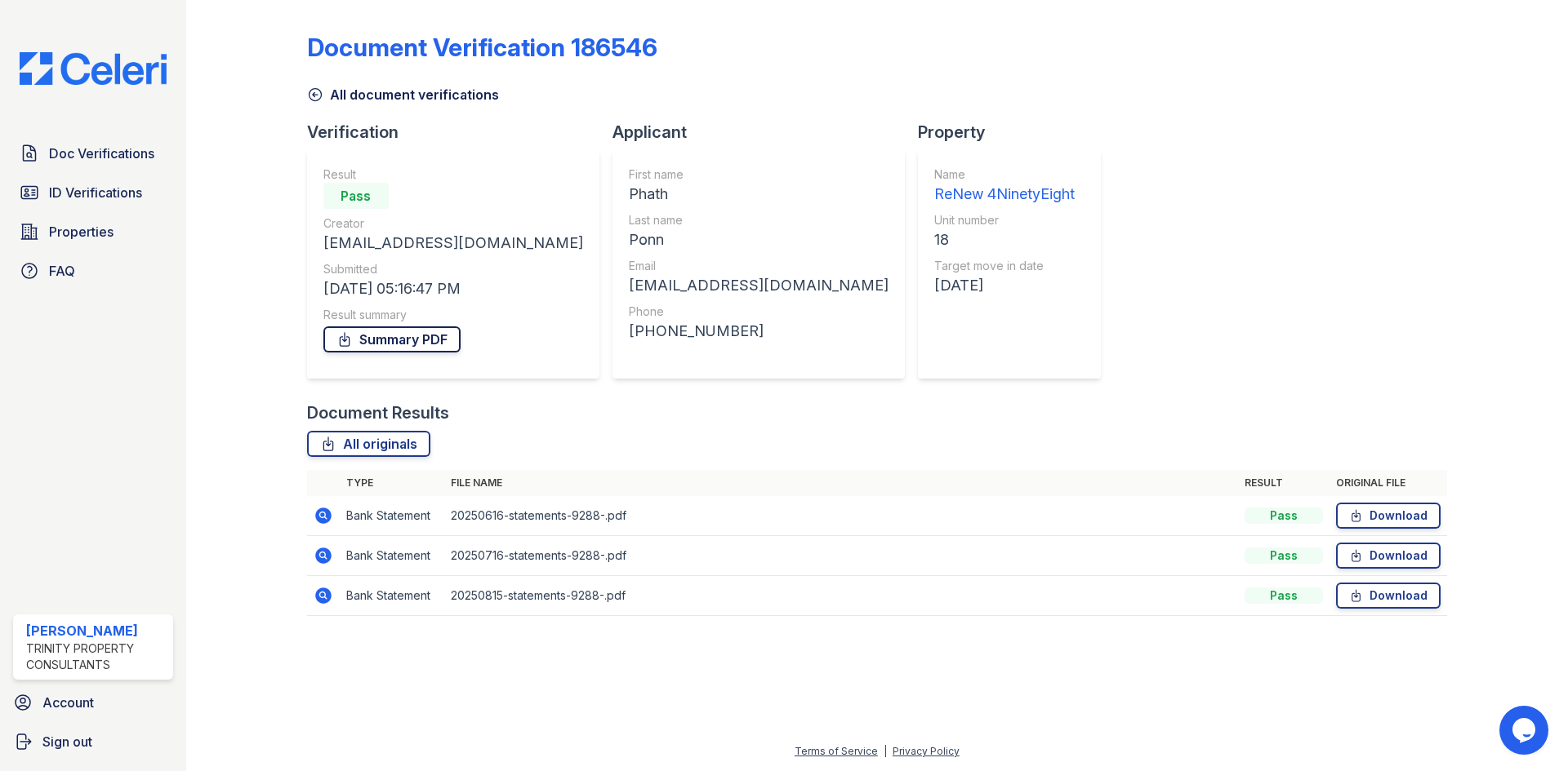
click at [398, 336] on link "Summary PDF" at bounding box center [392, 340] width 137 height 26
click at [324, 94] on link "All document verifications" at bounding box center [402, 94] width 192 height 20
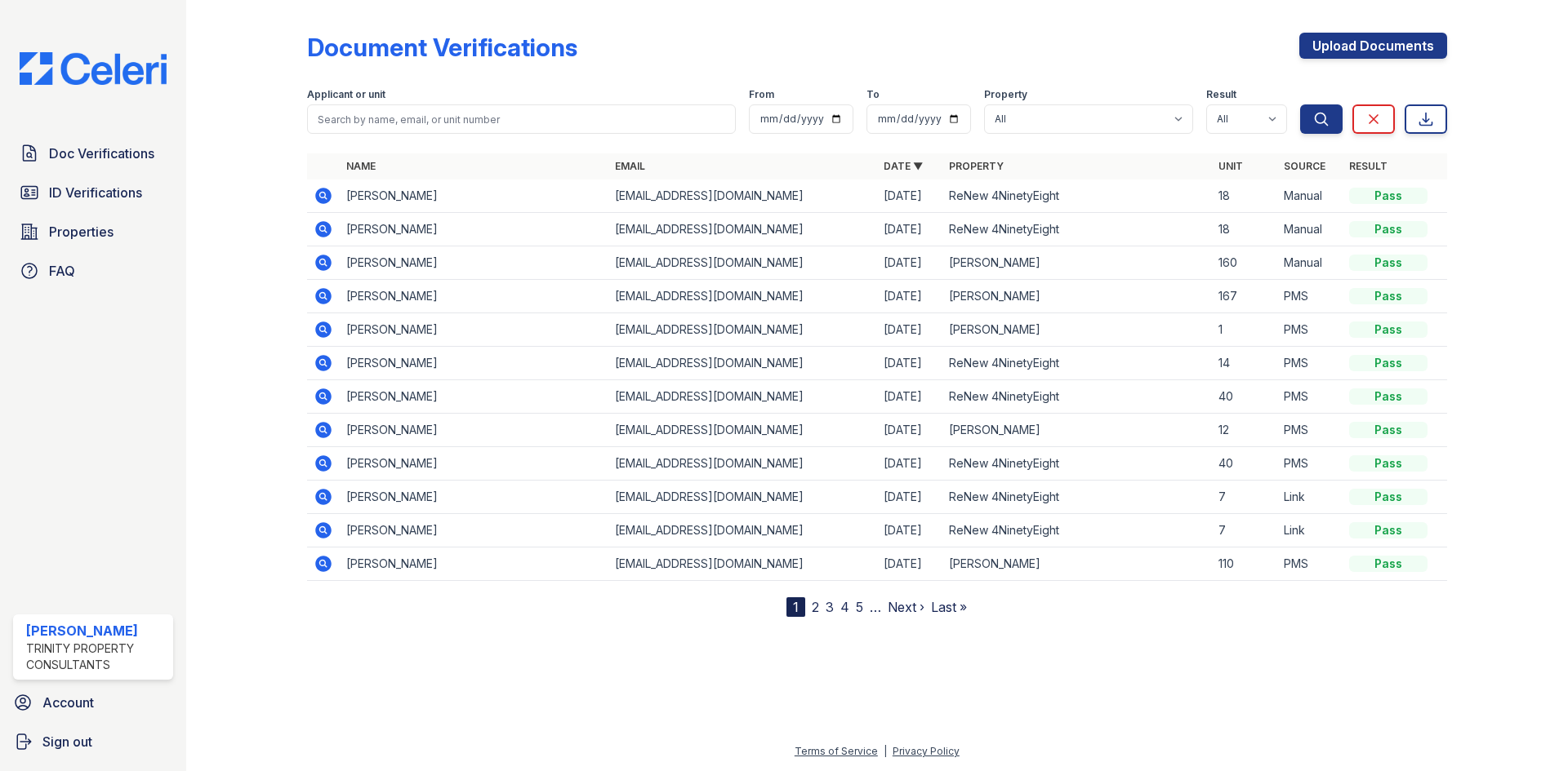
click at [329, 233] on icon at bounding box center [323, 230] width 16 height 16
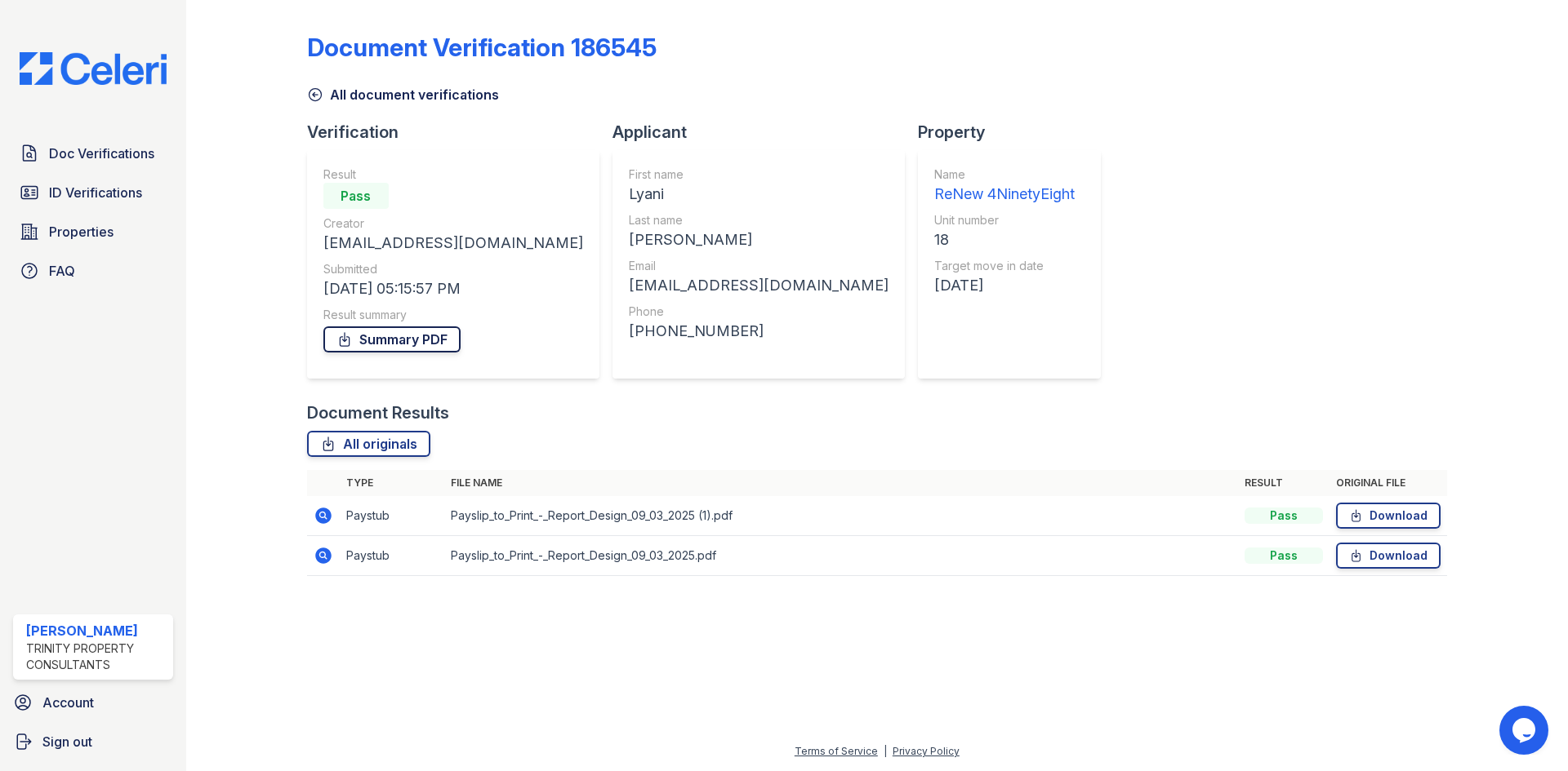
click at [397, 343] on link "Summary PDF" at bounding box center [392, 340] width 137 height 26
drag, startPoint x: 92, startPoint y: 190, endPoint x: 187, endPoint y: 183, distance: 95.3
click at [93, 190] on span "ID Verifications" at bounding box center [95, 193] width 93 height 20
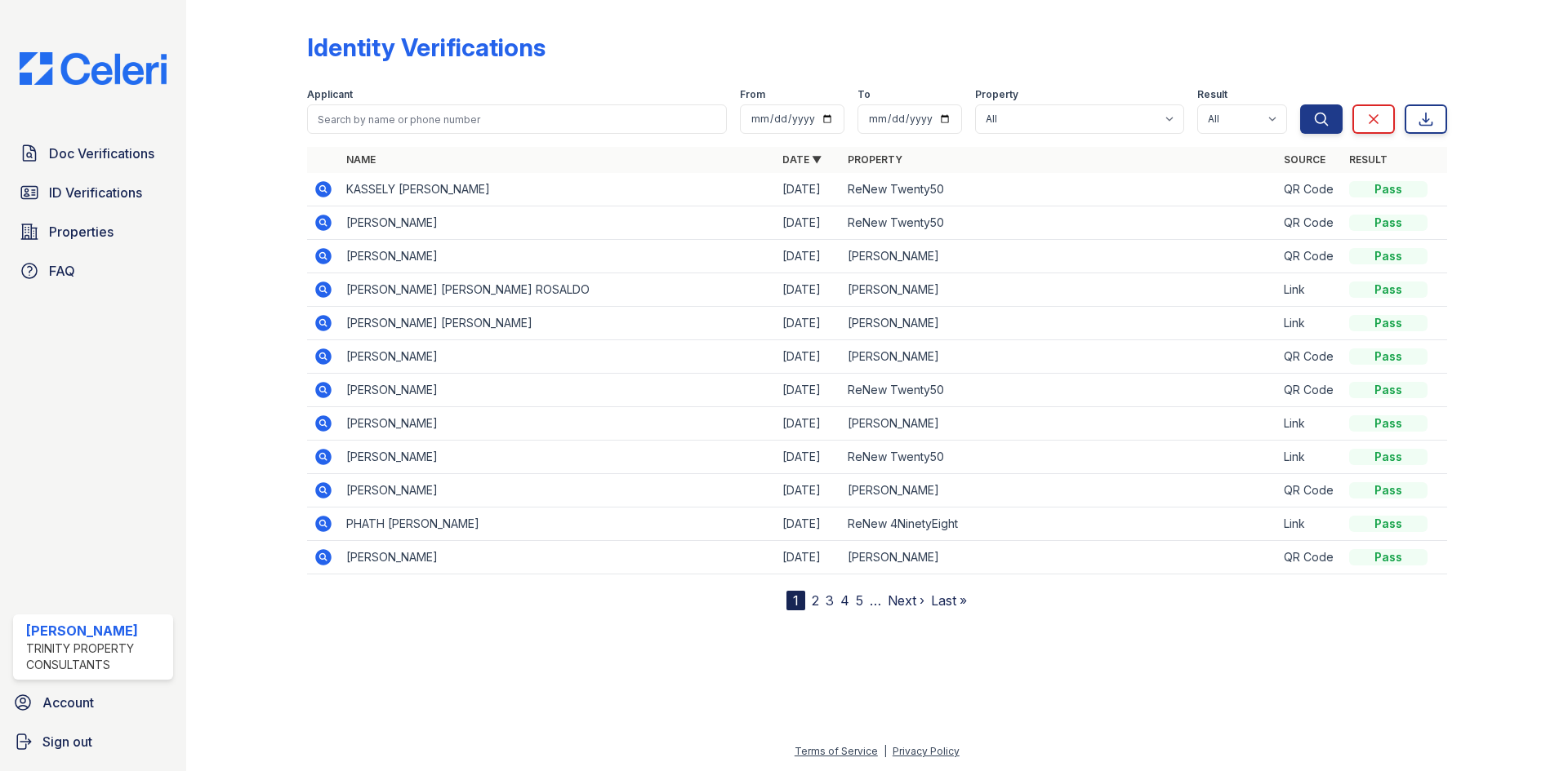
click at [321, 525] on icon at bounding box center [323, 524] width 20 height 20
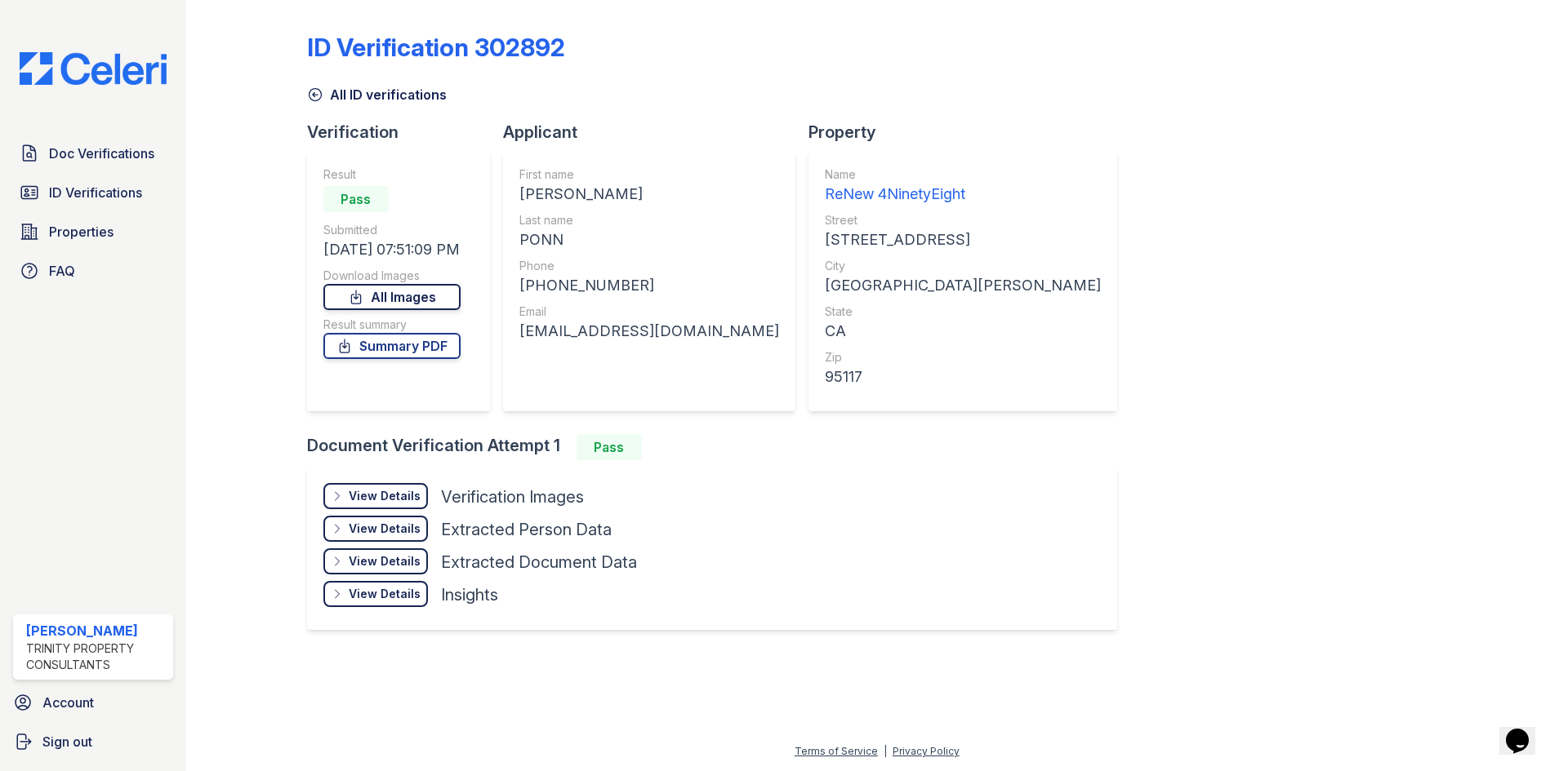
click at [420, 294] on link "All Images" at bounding box center [392, 297] width 137 height 26
click at [418, 352] on link "Summary PDF" at bounding box center [392, 346] width 137 height 26
click at [113, 162] on span "Doc Verifications" at bounding box center [102, 153] width 105 height 20
